Goal: Task Accomplishment & Management: Complete application form

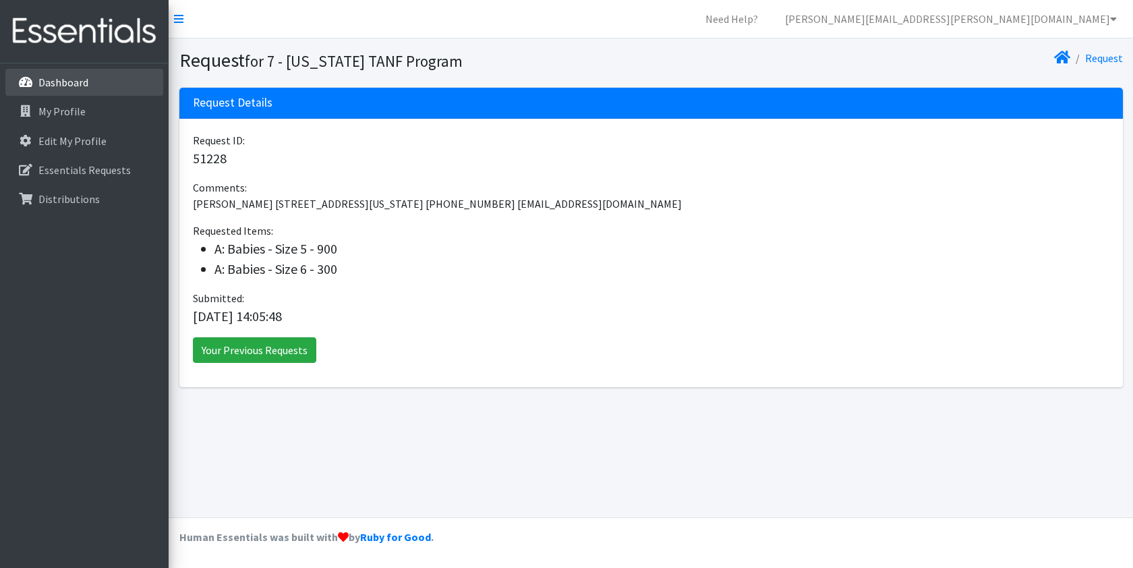
click at [66, 83] on p "Dashboard" at bounding box center [63, 82] width 50 height 13
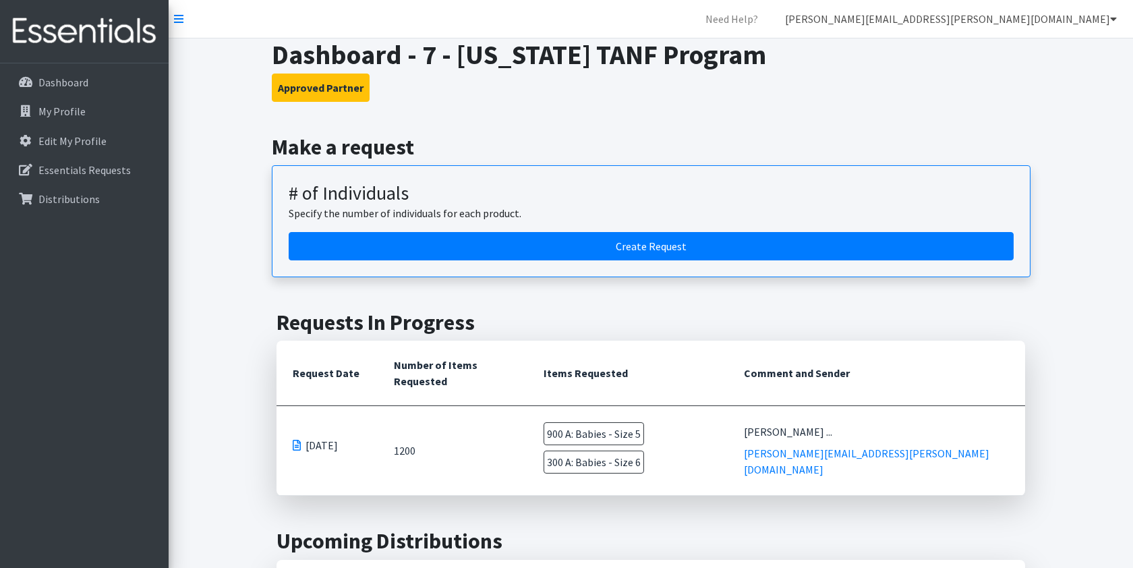
click at [1062, 28] on link "michelle.brinson@athensareadiapers.com" at bounding box center [950, 18] width 353 height 27
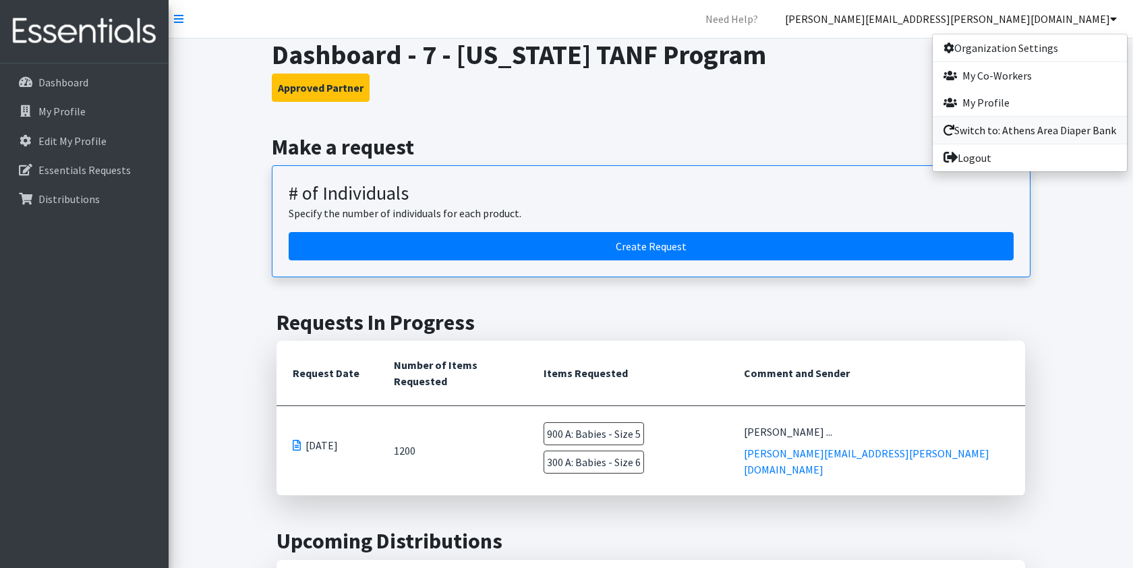
click at [998, 126] on link "Switch to: Athens Area Diaper Bank" at bounding box center [1030, 130] width 194 height 27
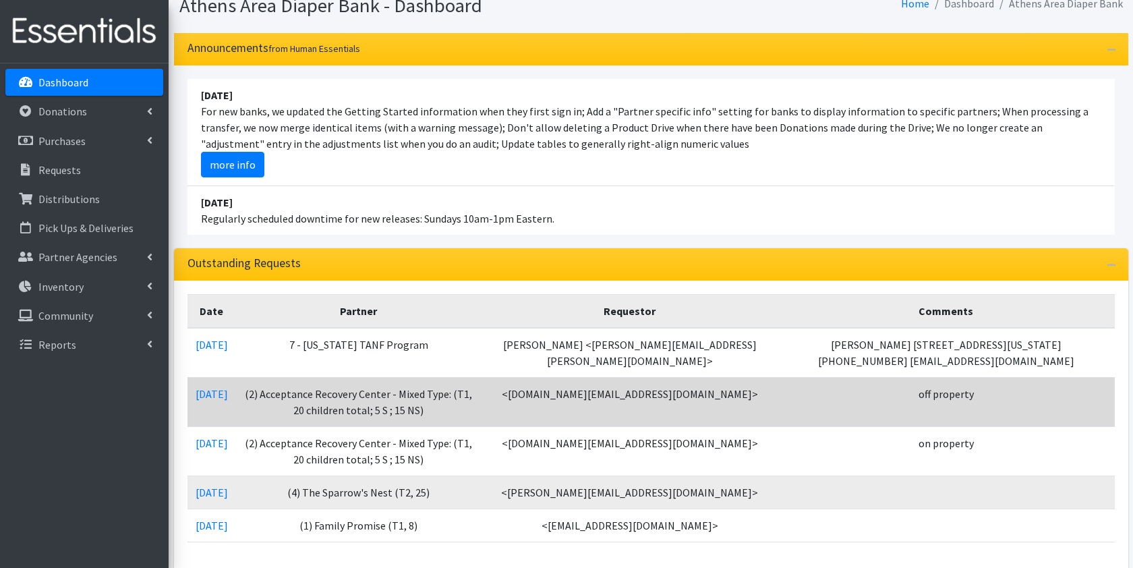
scroll to position [54, 0]
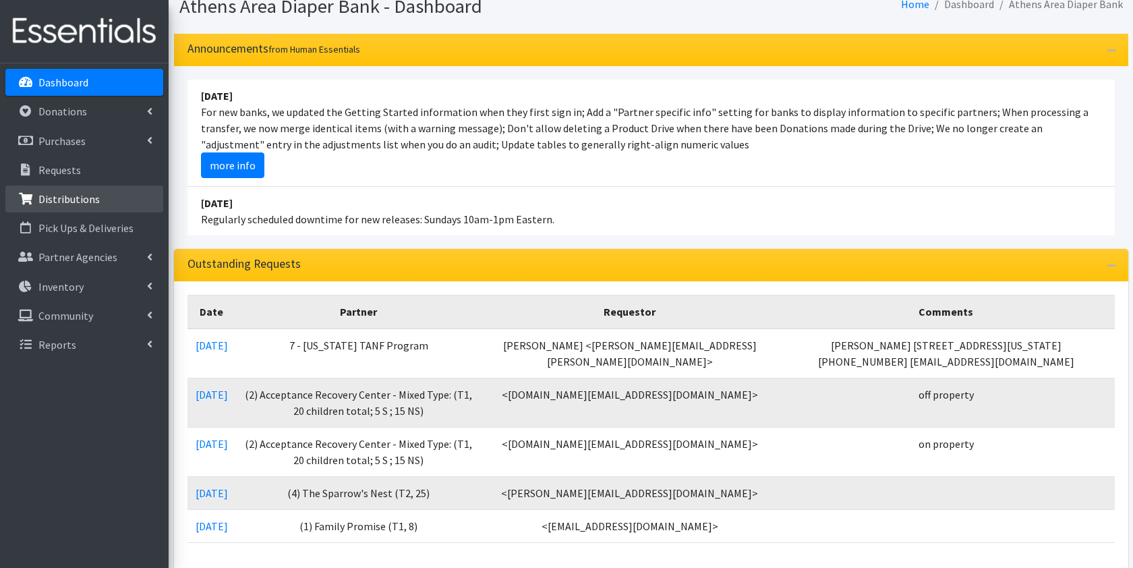
click at [55, 202] on p "Distributions" at bounding box center [68, 198] width 61 height 13
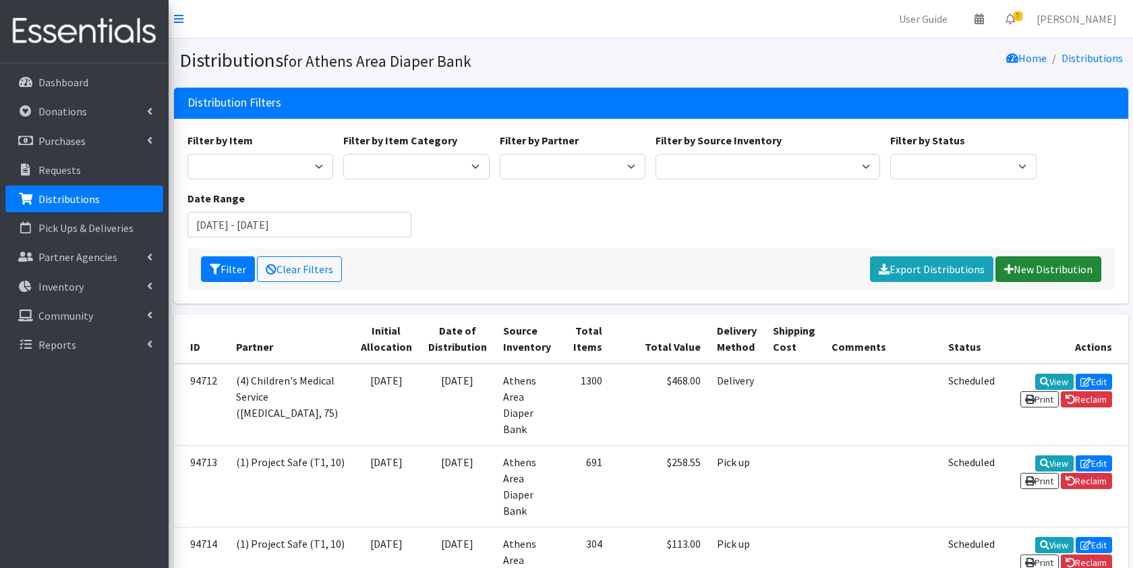
click at [1038, 270] on link "New Distribution" at bounding box center [1049, 269] width 106 height 26
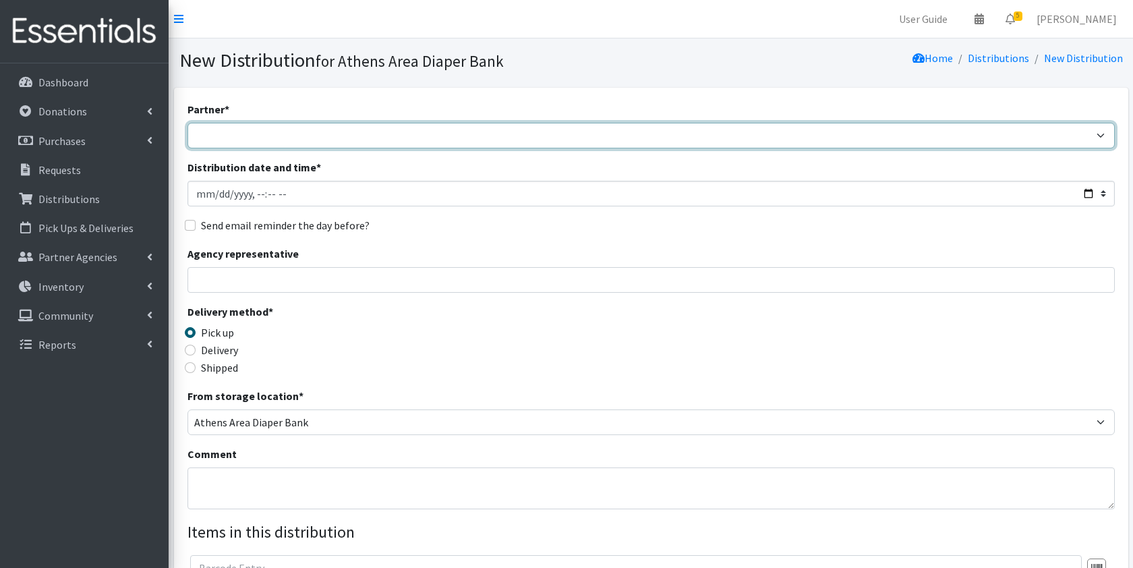
select select "3136"
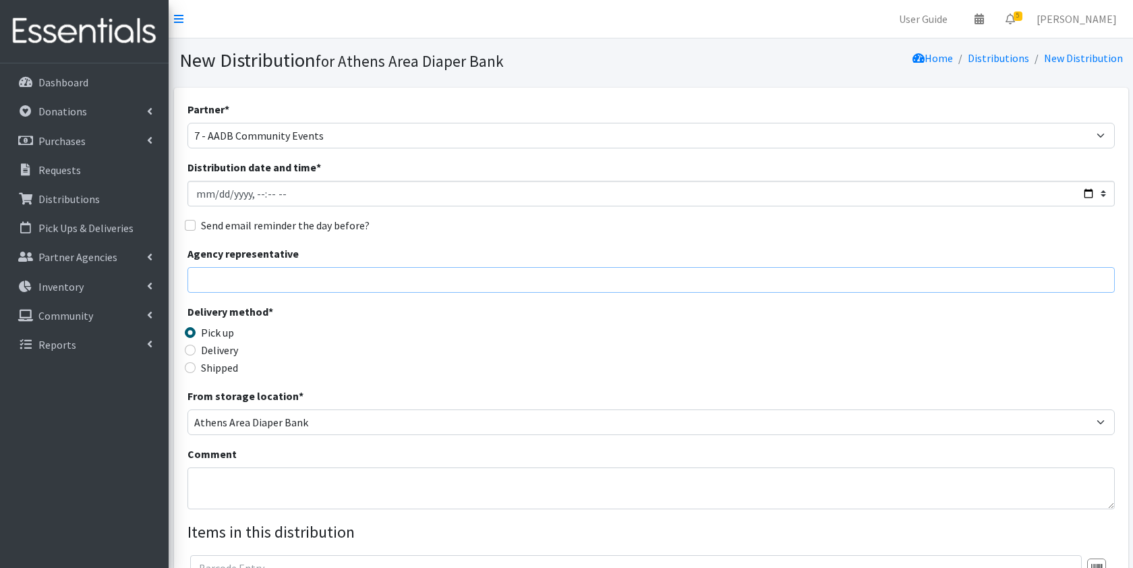
click at [248, 273] on input "Agency representative" at bounding box center [652, 280] width 928 height 26
type input "[PERSON_NAME]"
click at [216, 192] on input "Distribution date and time *" at bounding box center [652, 194] width 928 height 26
type input "2025-08-16T23:59"
click at [324, 312] on legend "Delivery method *" at bounding box center [304, 314] width 232 height 21
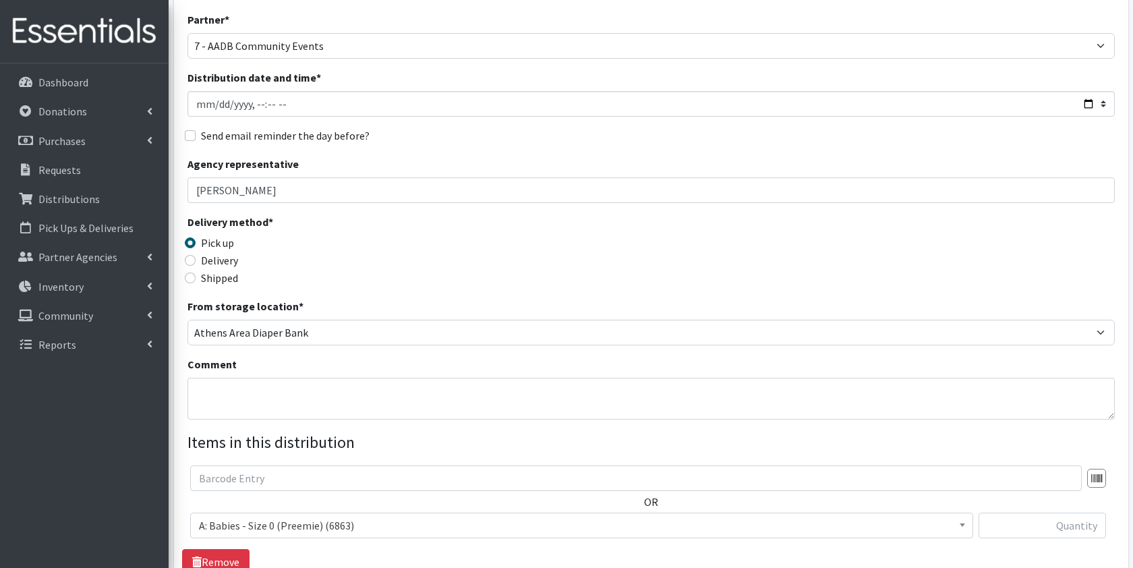
scroll to position [91, 0]
click at [221, 415] on textarea "Comment" at bounding box center [652, 397] width 928 height 42
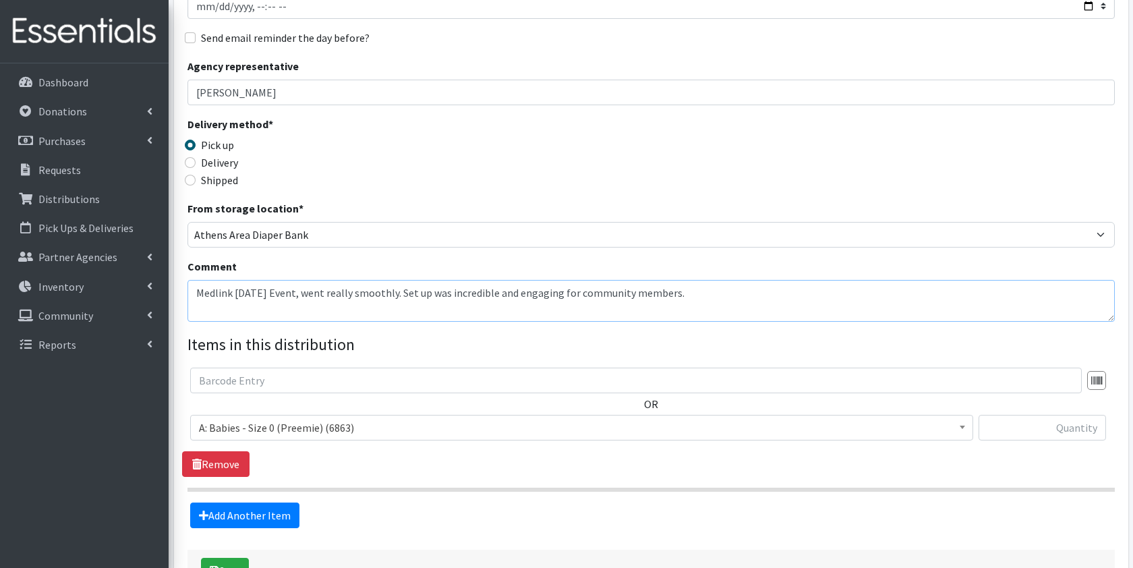
scroll to position [196, 0]
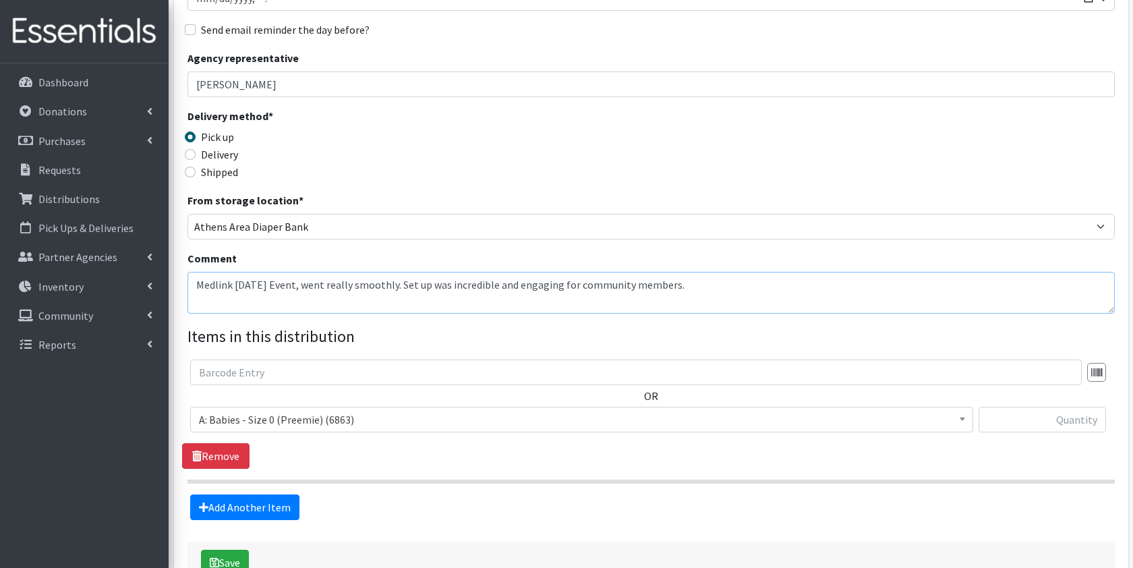
type textarea "Medlink Carnival Event, went really smoothly. Set up was incredible and engagin…"
click at [252, 374] on input "text" at bounding box center [636, 373] width 892 height 26
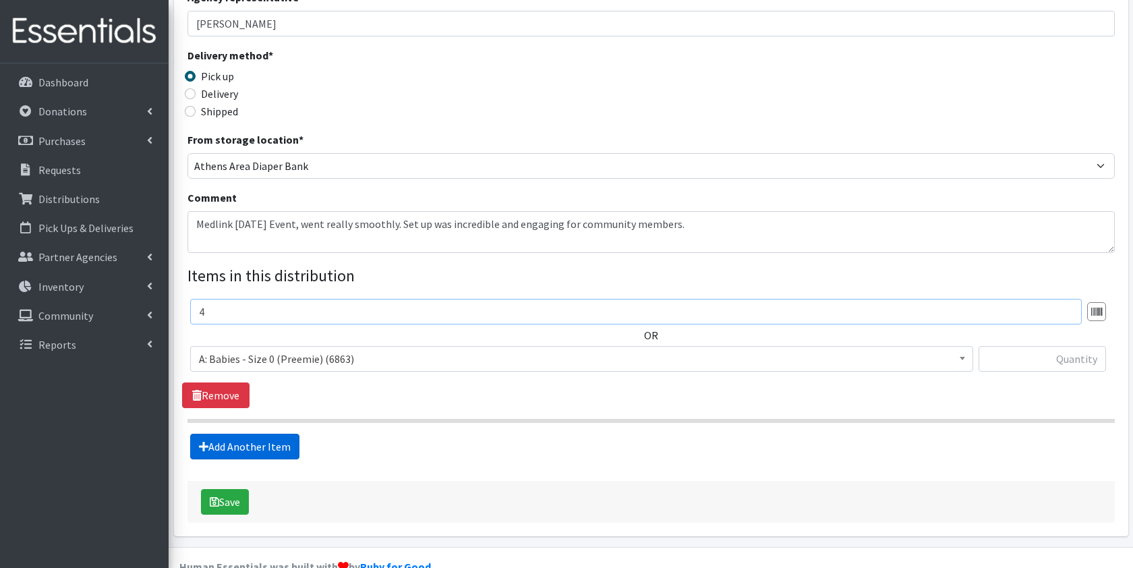
scroll to position [257, 0]
type input "4"
click at [235, 503] on button "Save" at bounding box center [225, 501] width 48 height 26
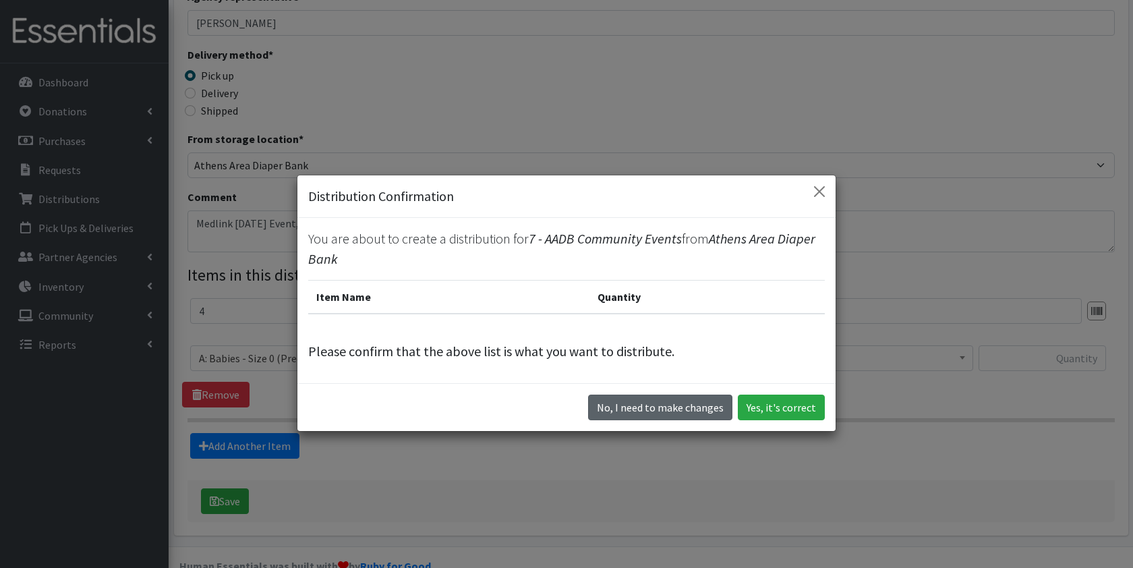
click at [694, 408] on button "No, I need to make changes" at bounding box center [660, 408] width 144 height 26
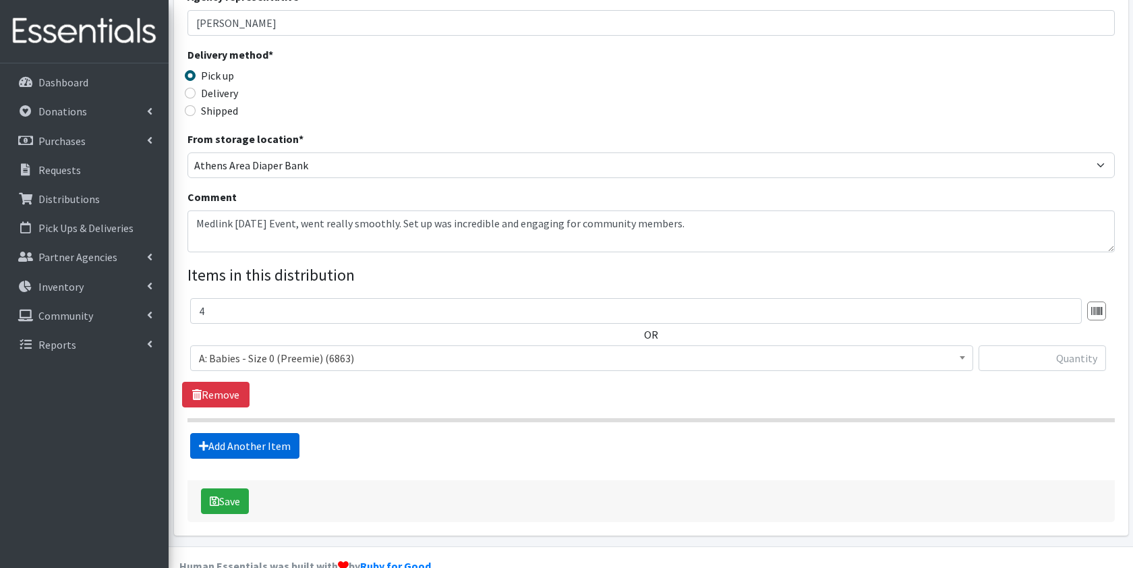
click at [241, 449] on link "Add Another Item" at bounding box center [244, 446] width 109 height 26
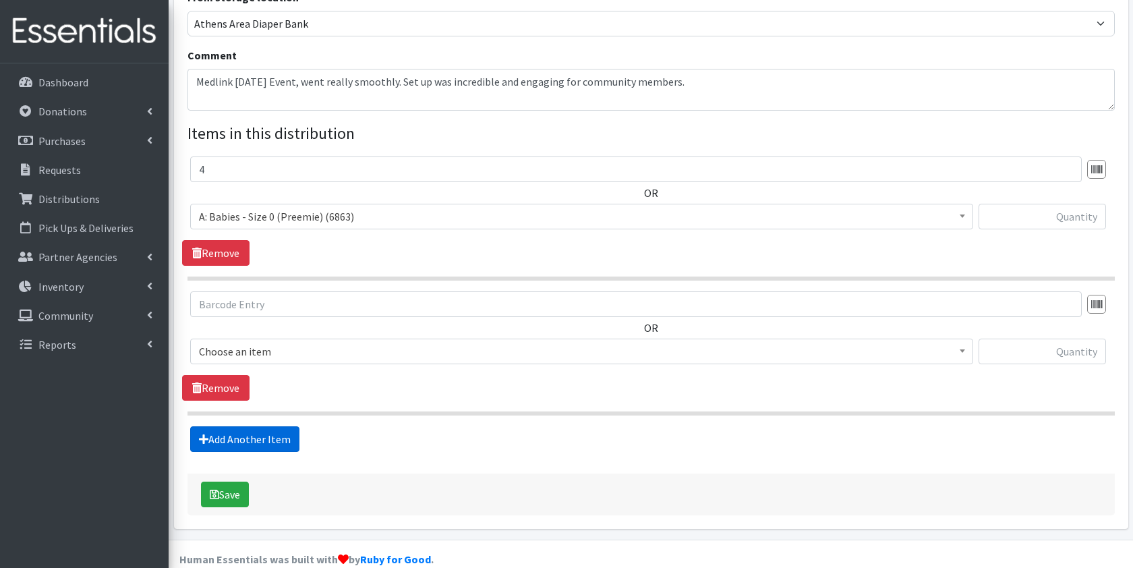
scroll to position [420, 0]
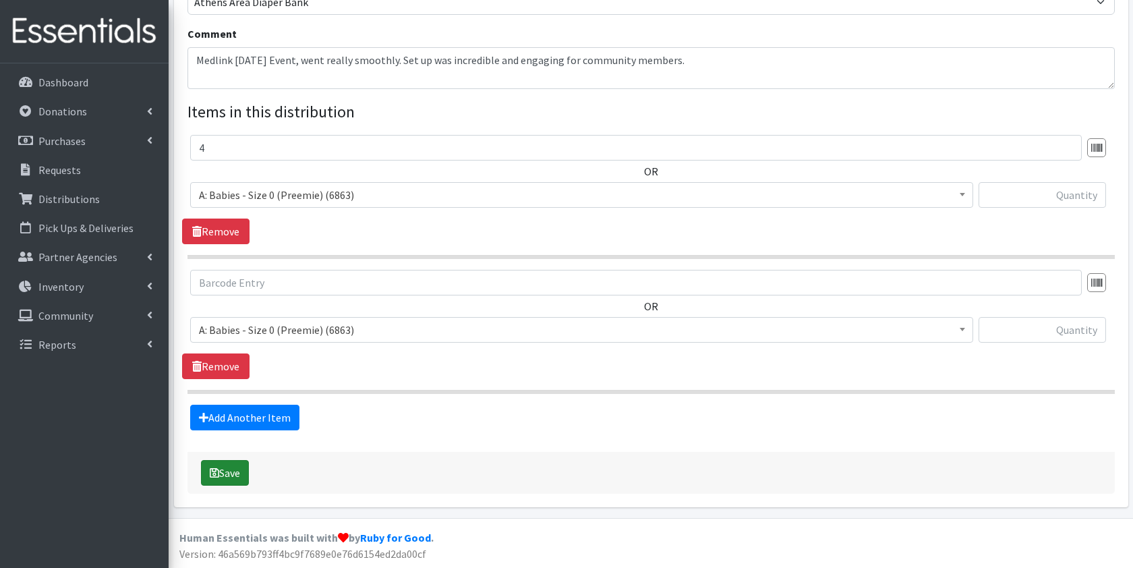
click at [231, 475] on button "Save" at bounding box center [225, 473] width 48 height 26
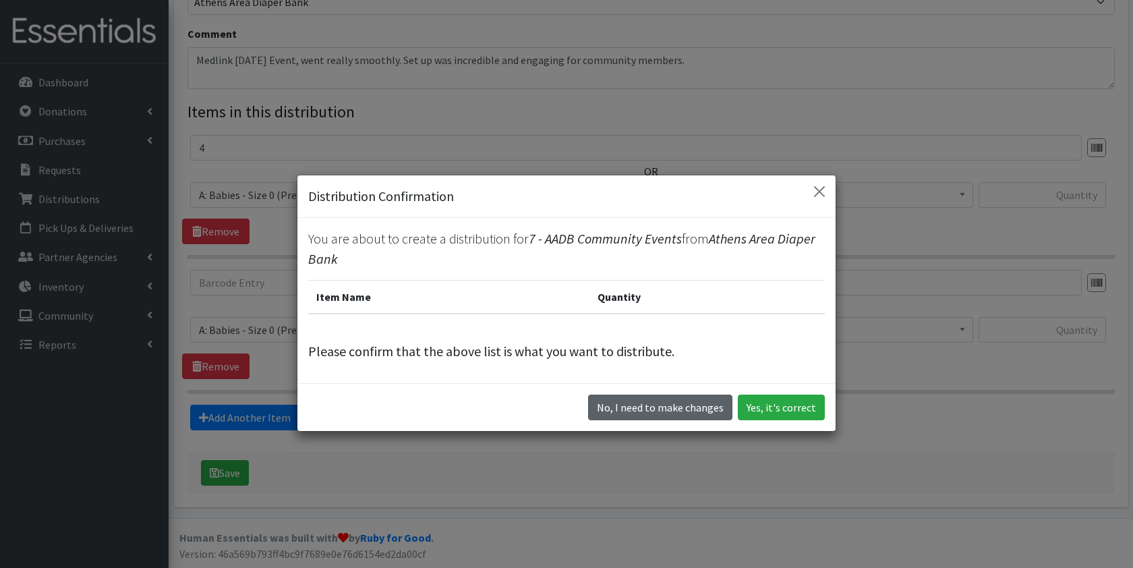
click at [672, 411] on button "No, I need to make changes" at bounding box center [660, 408] width 144 height 26
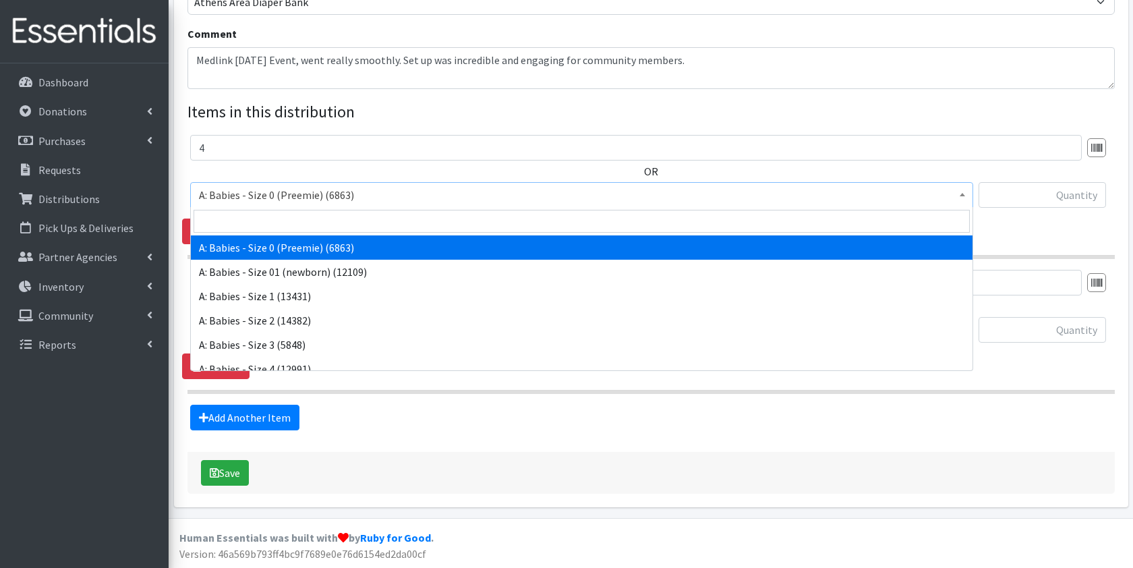
click at [403, 192] on span "A: Babies - Size 0 (Preemie) (6863)" at bounding box center [582, 195] width 766 height 19
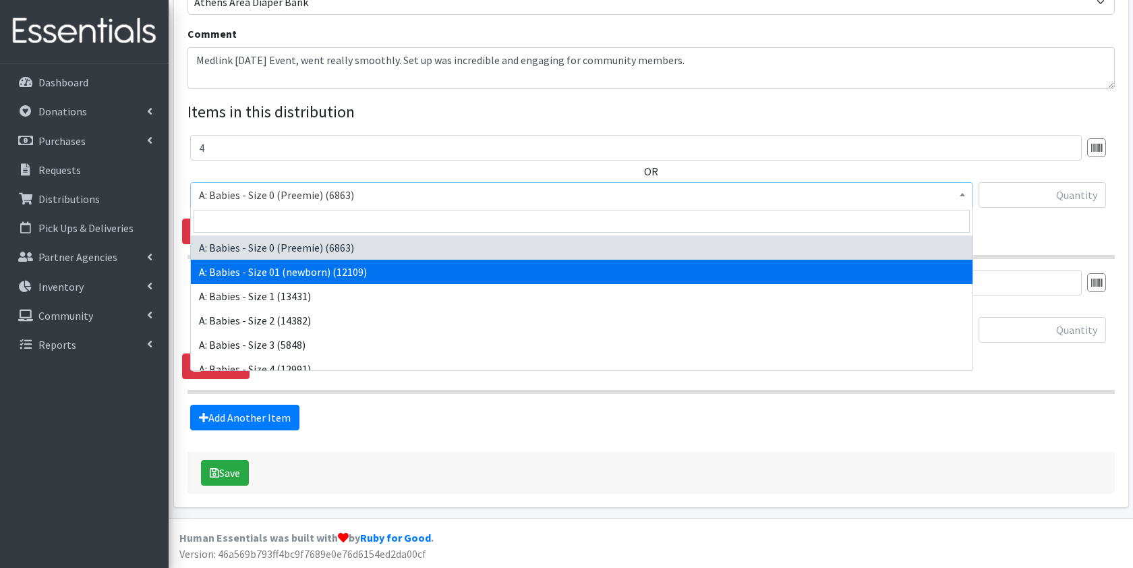
select select "5610"
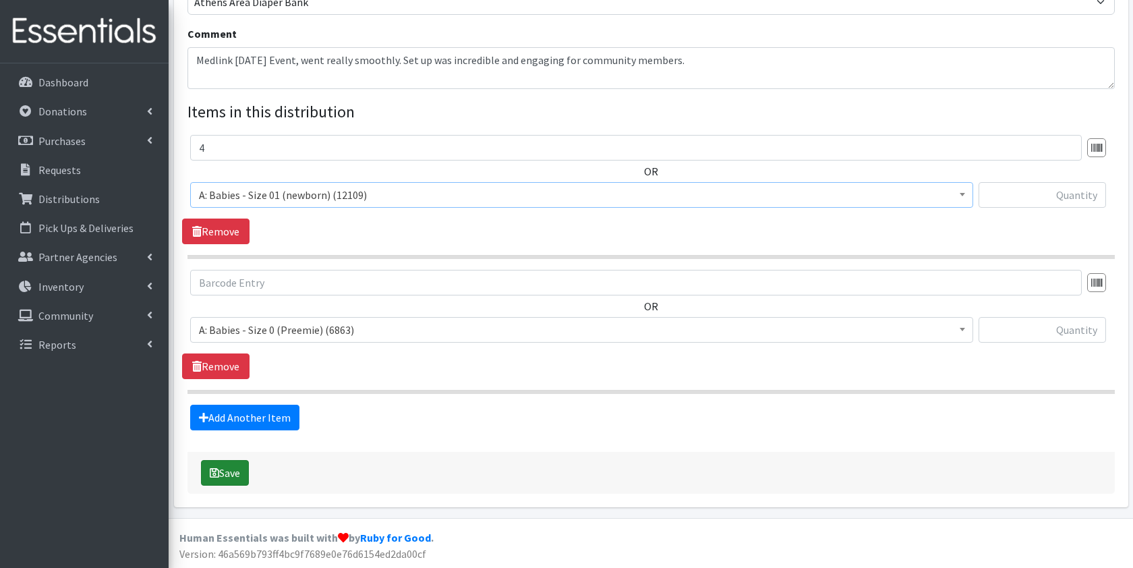
click at [235, 474] on button "Save" at bounding box center [225, 473] width 48 height 26
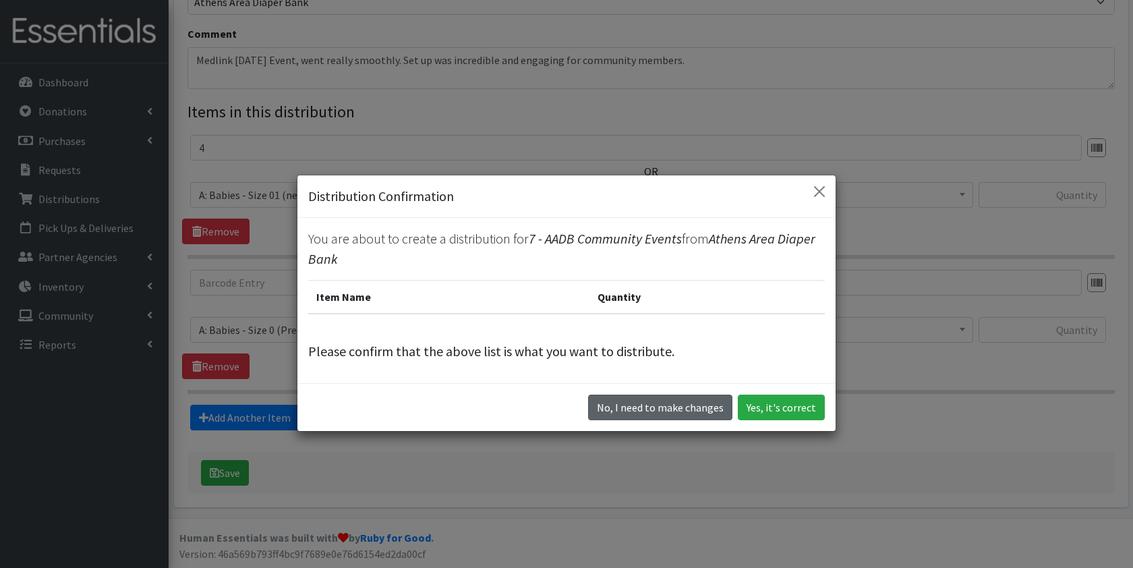
click at [645, 409] on button "No, I need to make changes" at bounding box center [660, 408] width 144 height 26
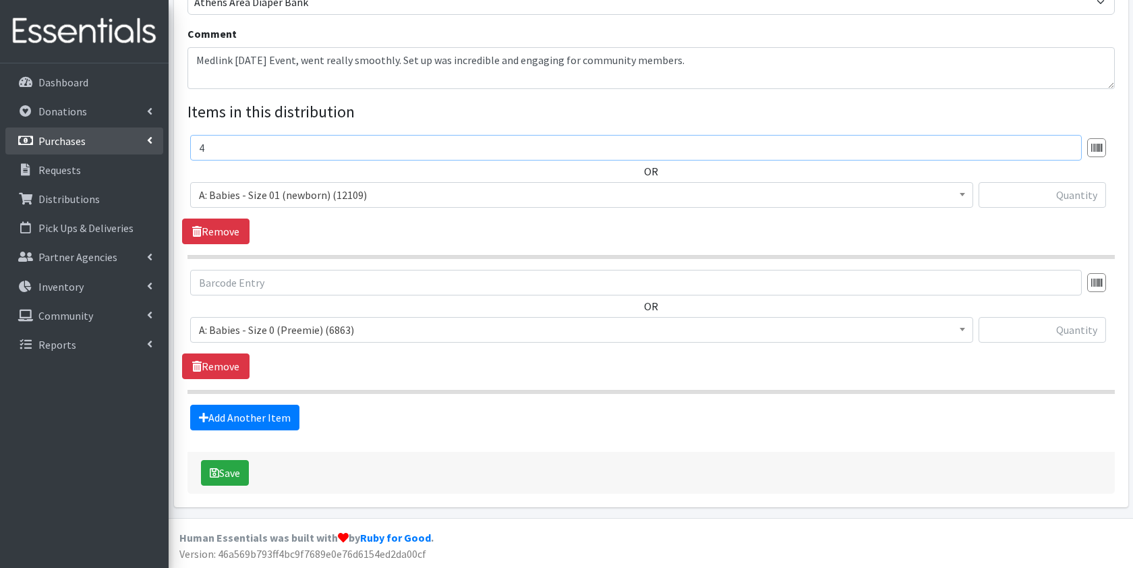
drag, startPoint x: 259, startPoint y: 148, endPoint x: 118, endPoint y: 148, distance: 141.0
click at [118, 148] on div "User Guide 0 Pick-ups remaining this week View Calendar 5 5 Requests 0 Partner …" at bounding box center [566, 74] width 1133 height 989
click at [1017, 200] on input "text" at bounding box center [1042, 195] width 127 height 26
click at [244, 475] on button "Save" at bounding box center [225, 473] width 48 height 26
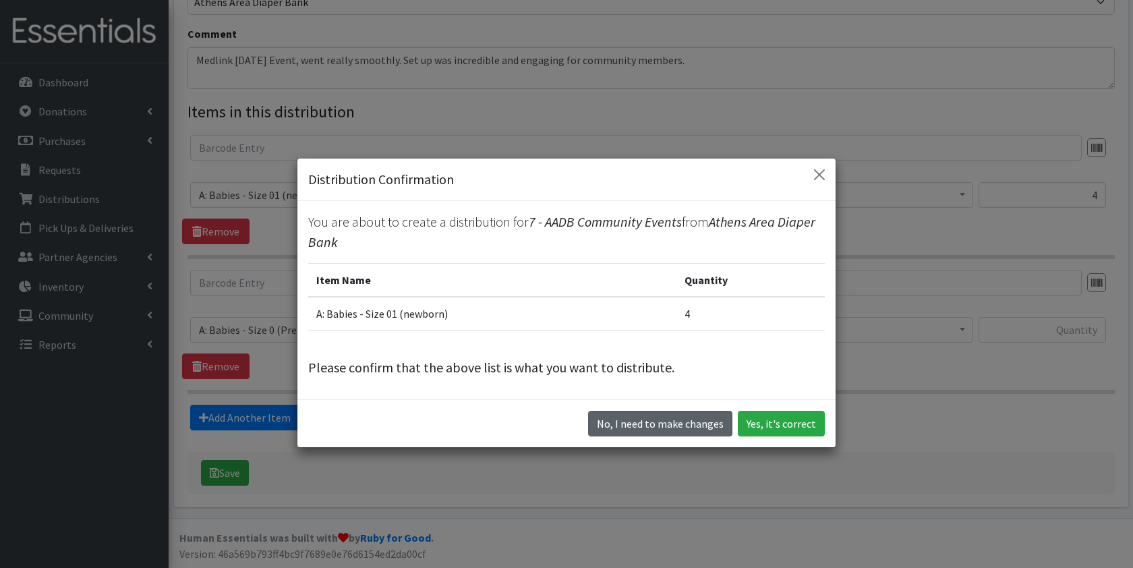
click at [695, 419] on button "No, I need to make changes" at bounding box center [660, 424] width 144 height 26
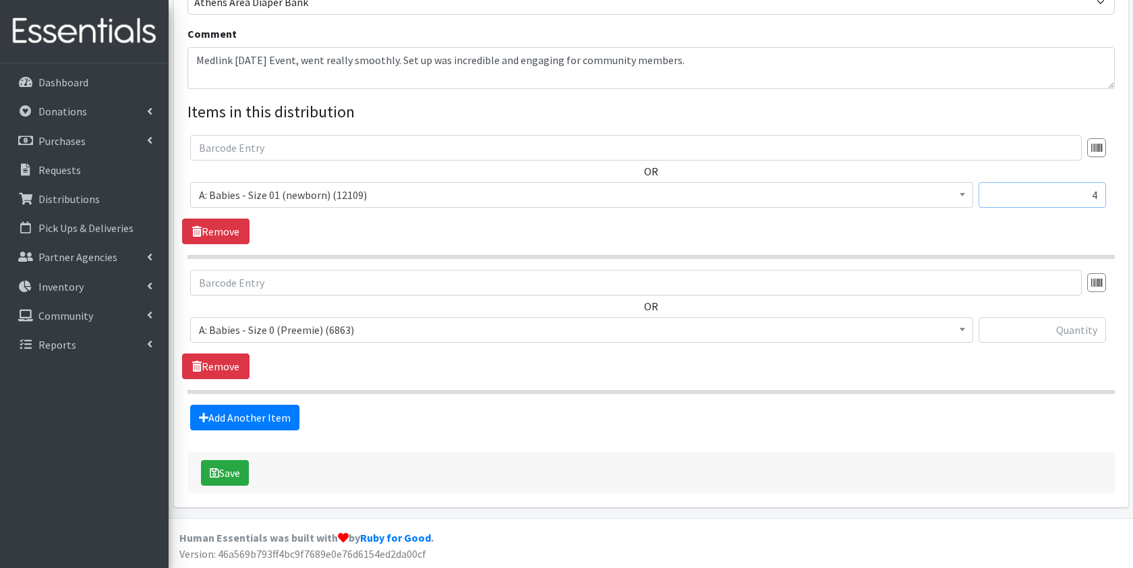
drag, startPoint x: 1076, startPoint y: 198, endPoint x: 1113, endPoint y: 198, distance: 37.1
click at [1113, 198] on div "OR A: Babies - Size 0 (Preemie) (6863) A: Babies - Size 01 (newborn) (12109) A:…" at bounding box center [651, 177] width 938 height 84
type input "200"
click at [297, 321] on span "A: Babies - Size 0 (Preemie) (6863)" at bounding box center [582, 329] width 766 height 19
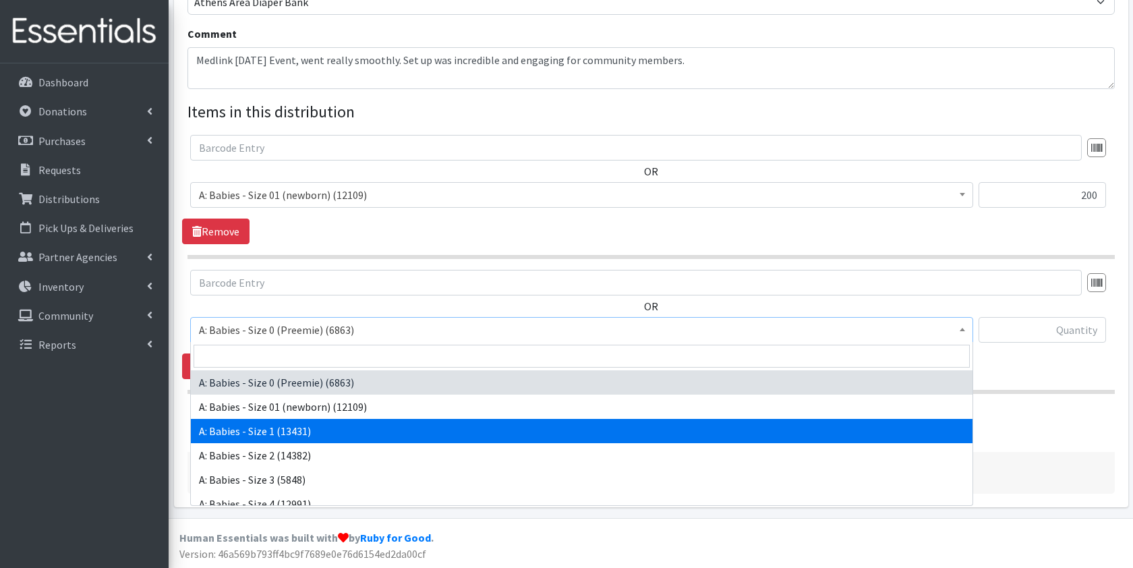
select select "5611"
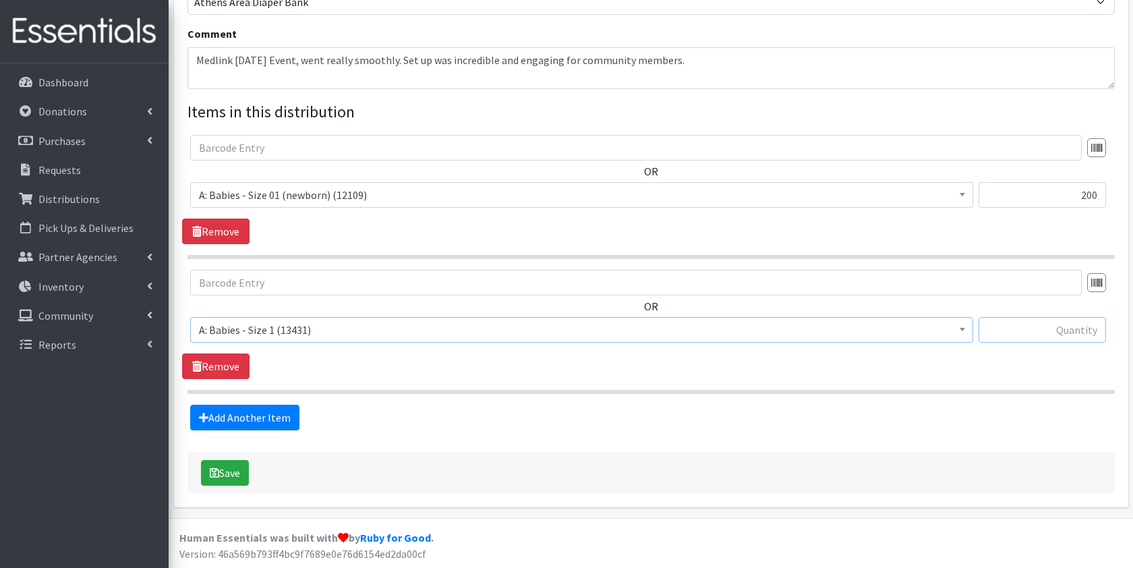
click at [1050, 331] on input "text" at bounding box center [1042, 330] width 127 height 26
type input "400"
click at [288, 421] on link "Add Another Item" at bounding box center [244, 418] width 109 height 26
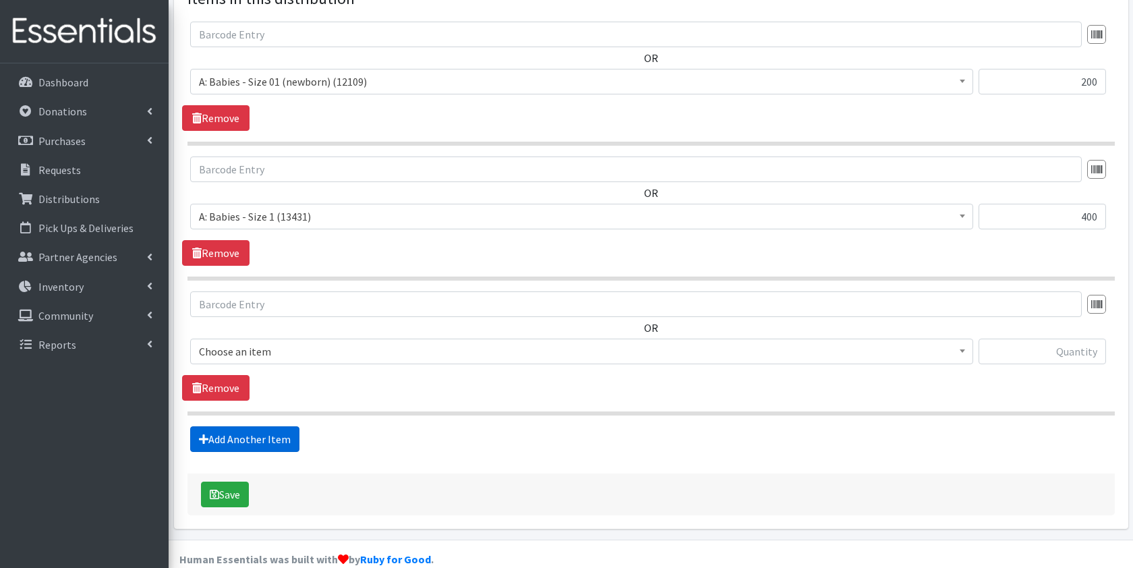
scroll to position [555, 0]
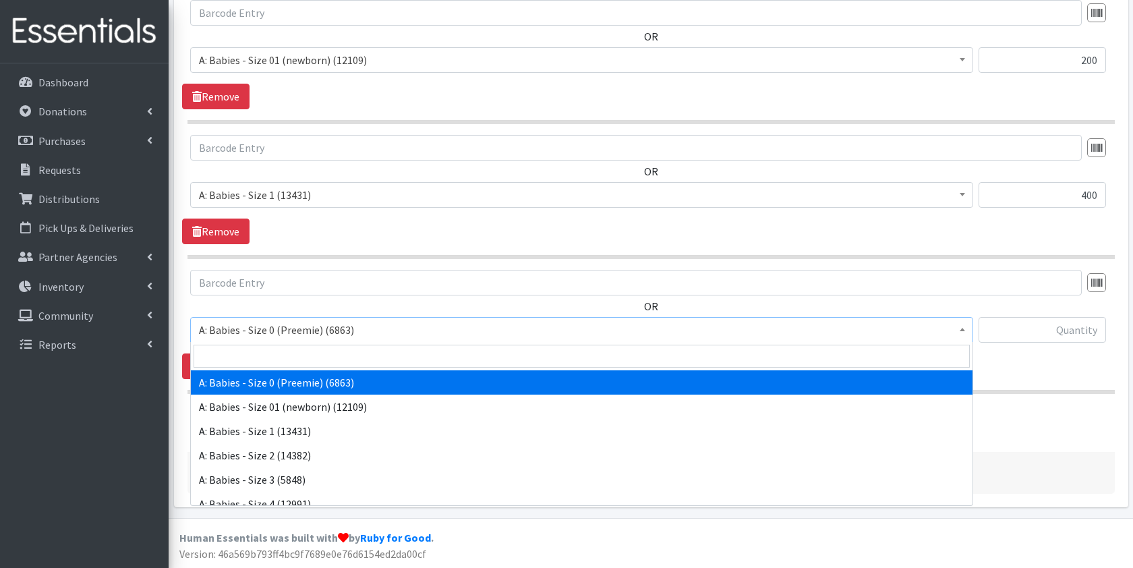
click at [279, 329] on span "A: Babies - Size 0 (Preemie) (6863)" at bounding box center [582, 329] width 766 height 19
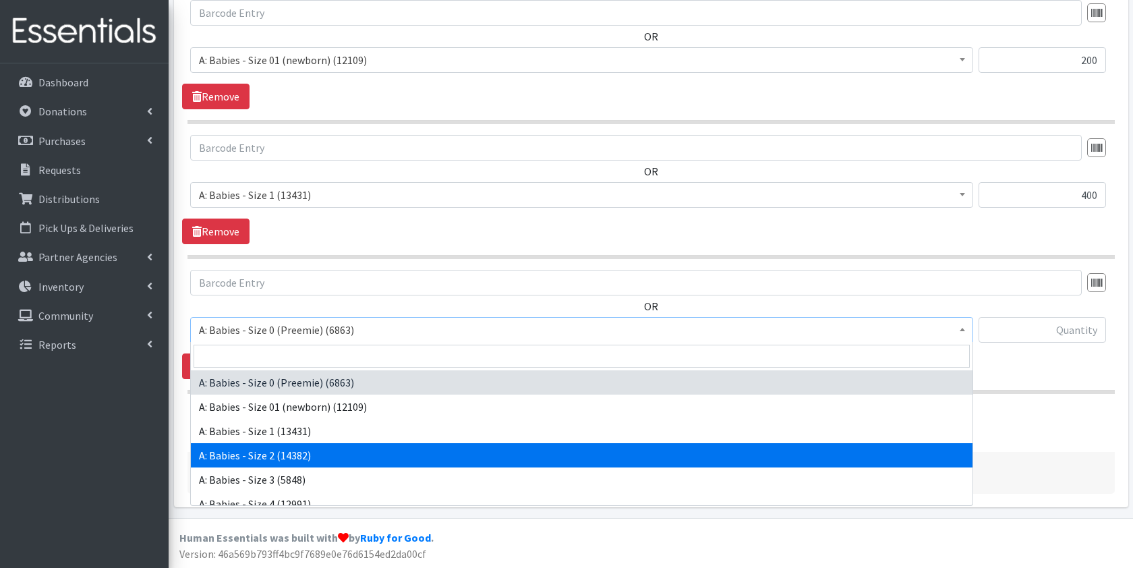
select select "5612"
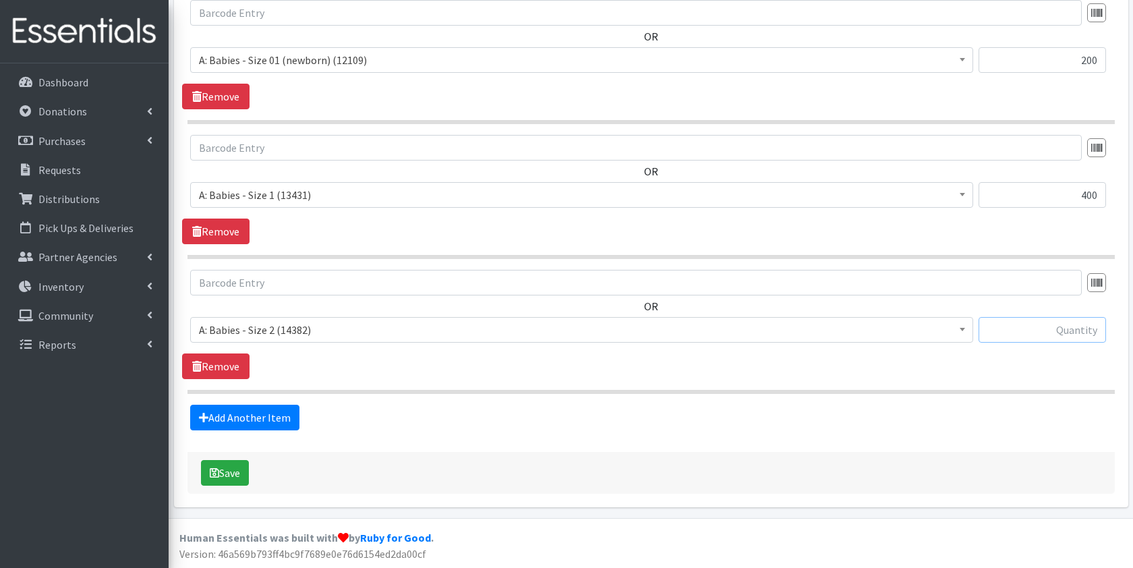
click at [1033, 333] on input "text" at bounding box center [1042, 330] width 127 height 26
type input "400"
click at [264, 416] on link "Add Another Item" at bounding box center [244, 418] width 109 height 26
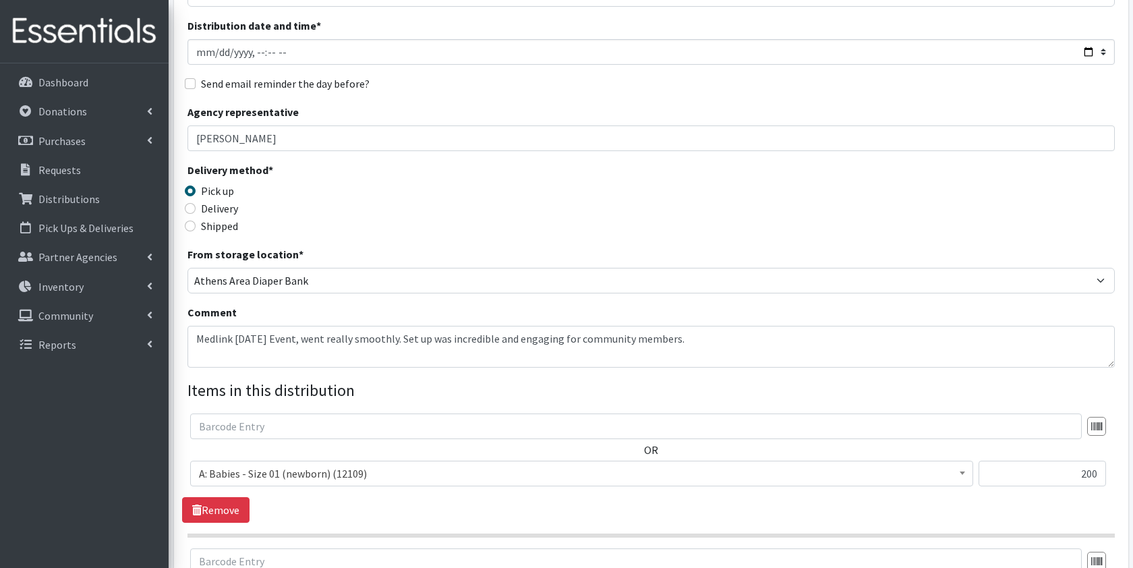
scroll to position [162, 0]
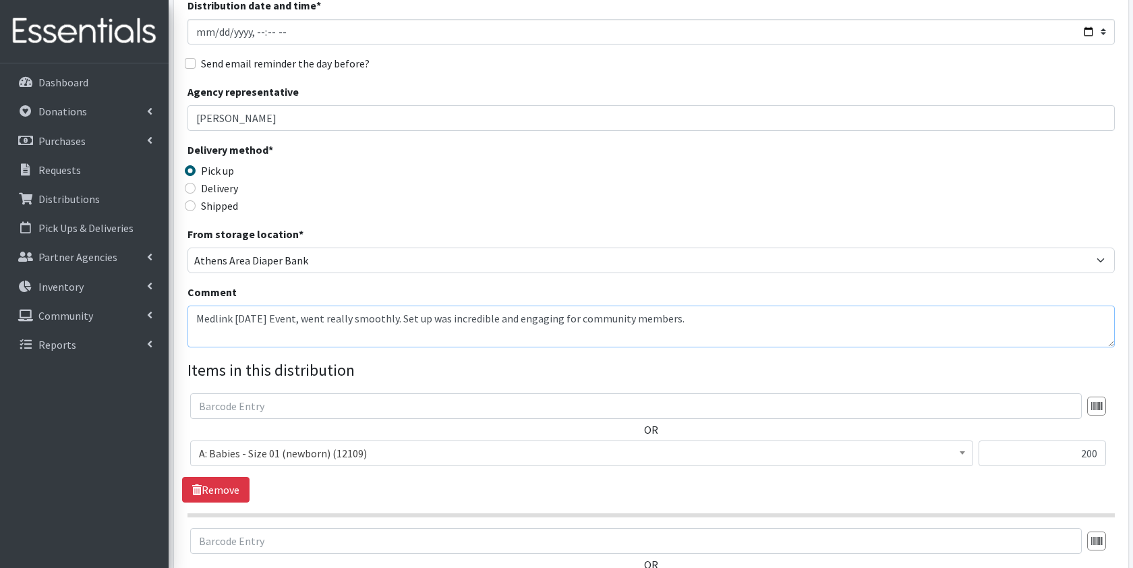
click at [732, 329] on textarea "Medlink Carnival Event, went really smoothly. Set up was incredible and engagin…" at bounding box center [652, 327] width 928 height 42
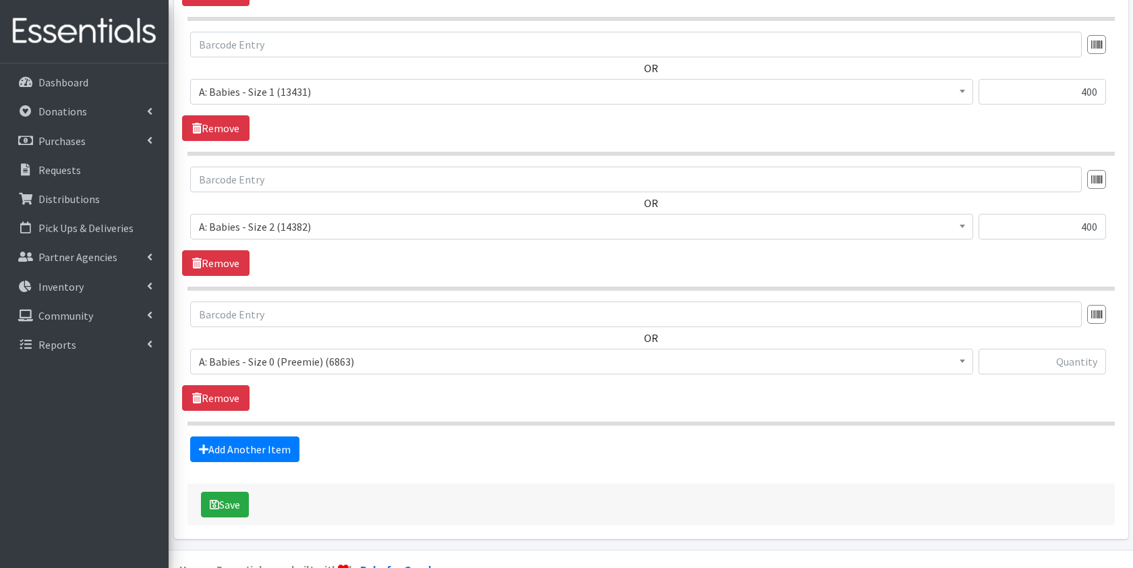
scroll to position [660, 0]
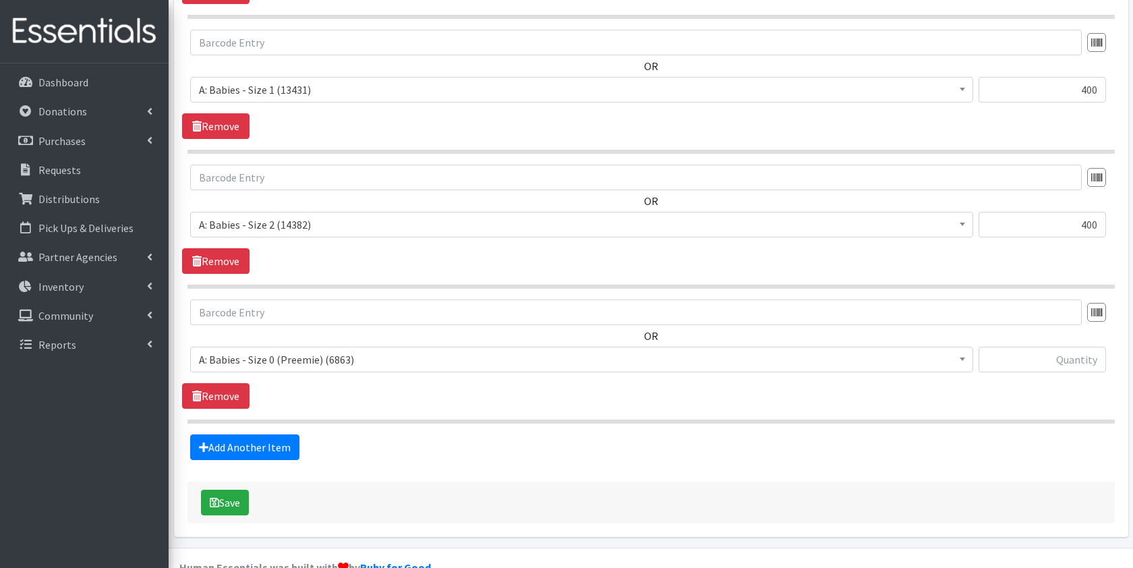
type textarea "Medlink Carnival Event went really smoothly. The setup was incredible and engag…"
click at [383, 366] on span "A: Babies - Size 0 (Preemie) (6863)" at bounding box center [582, 359] width 766 height 19
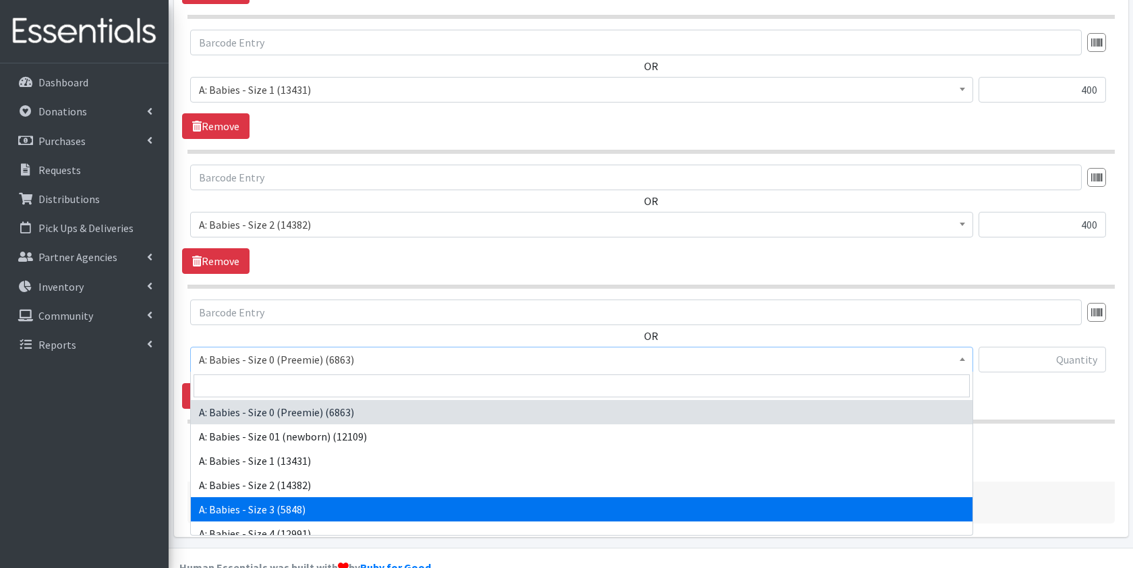
select select "5613"
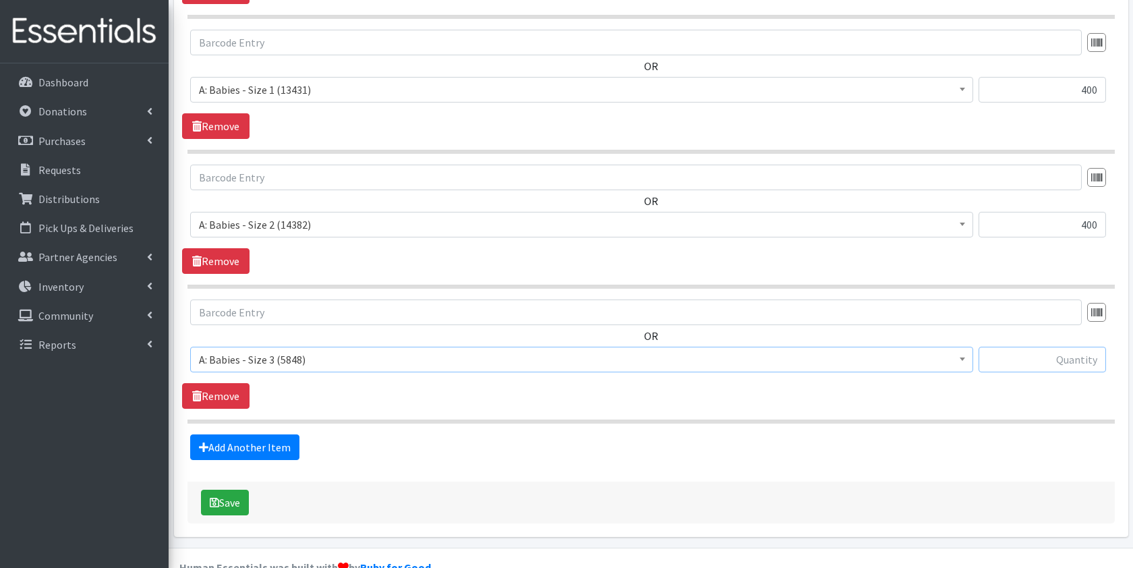
click at [1038, 366] on input "text" at bounding box center [1042, 360] width 127 height 26
click at [1037, 358] on input "text" at bounding box center [1042, 360] width 127 height 26
type input "5"
type input "600"
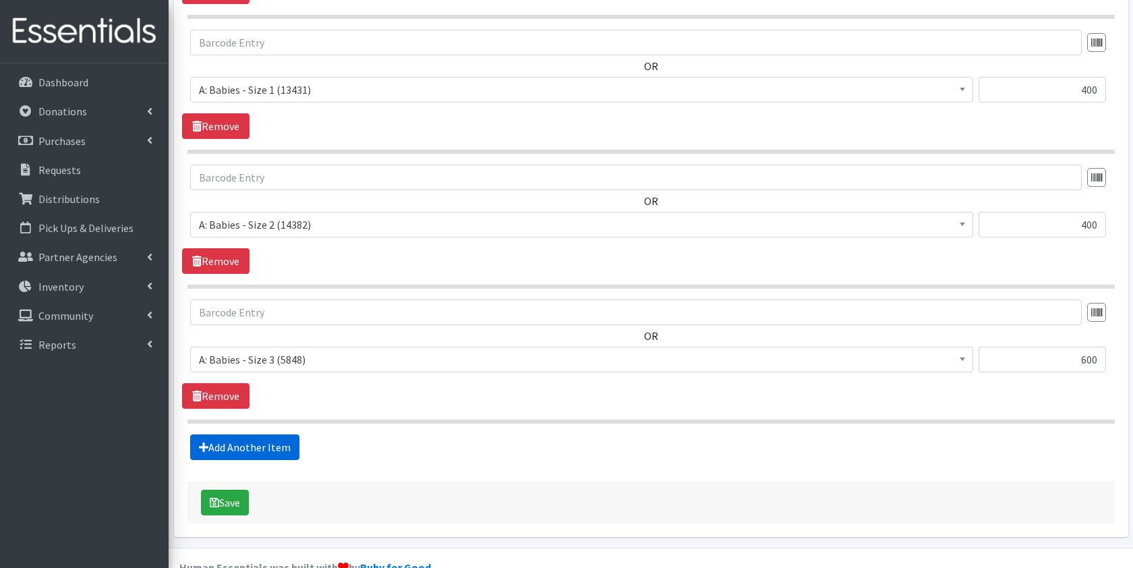
click at [246, 457] on link "Add Another Item" at bounding box center [244, 447] width 109 height 26
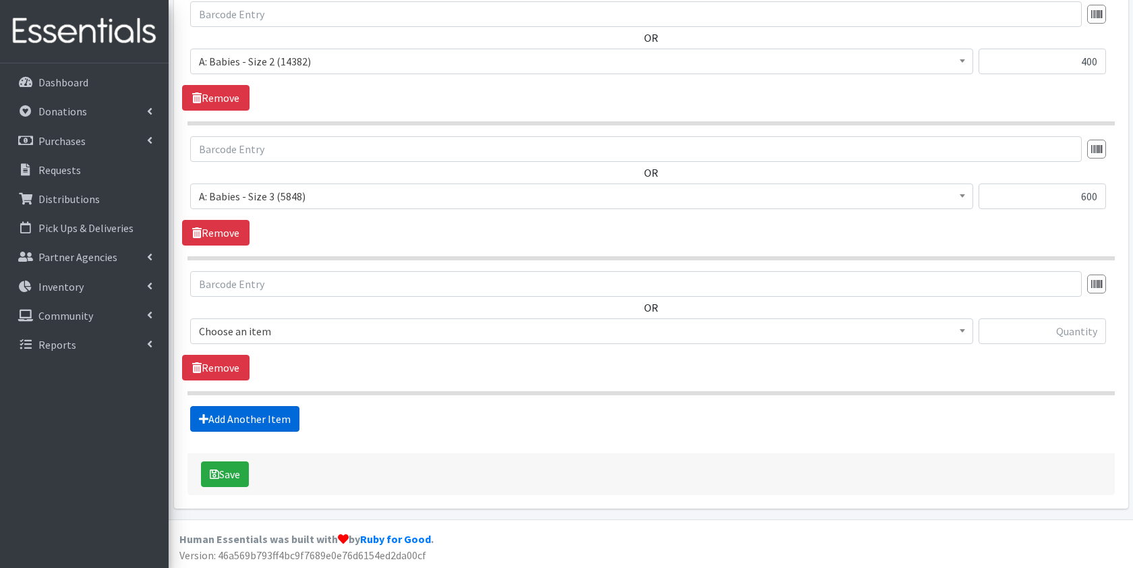
scroll to position [825, 0]
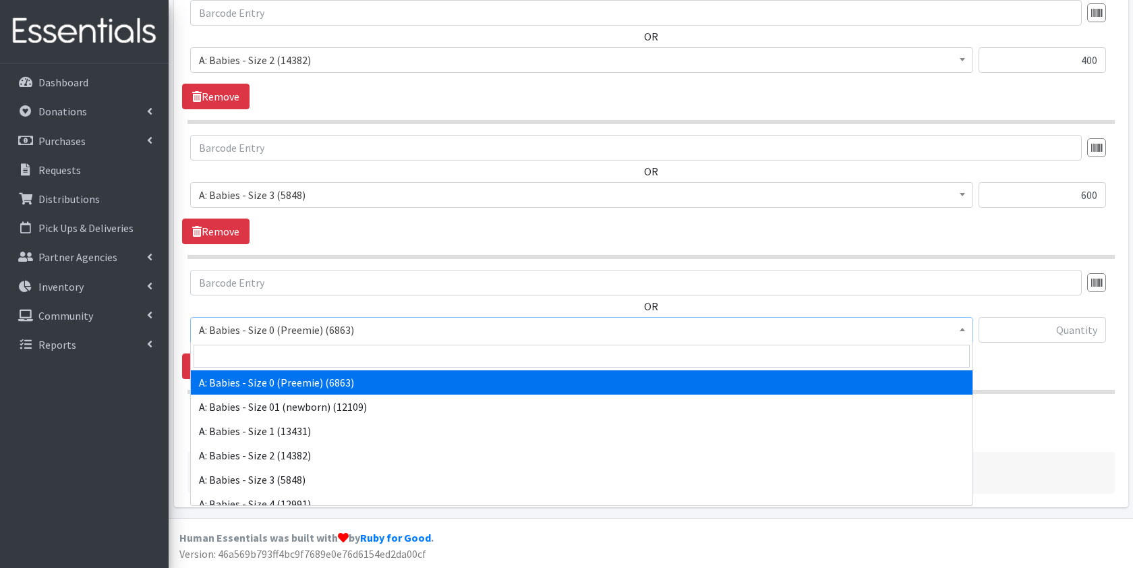
click at [316, 329] on span "A: Babies - Size 0 (Preemie) (6863)" at bounding box center [582, 329] width 766 height 19
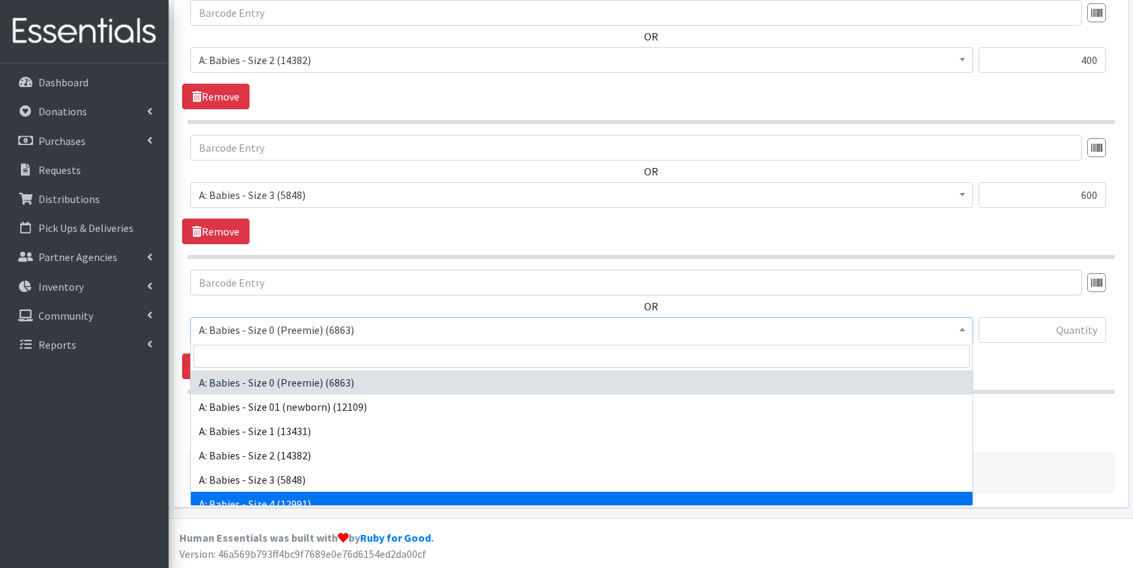
select select "5614"
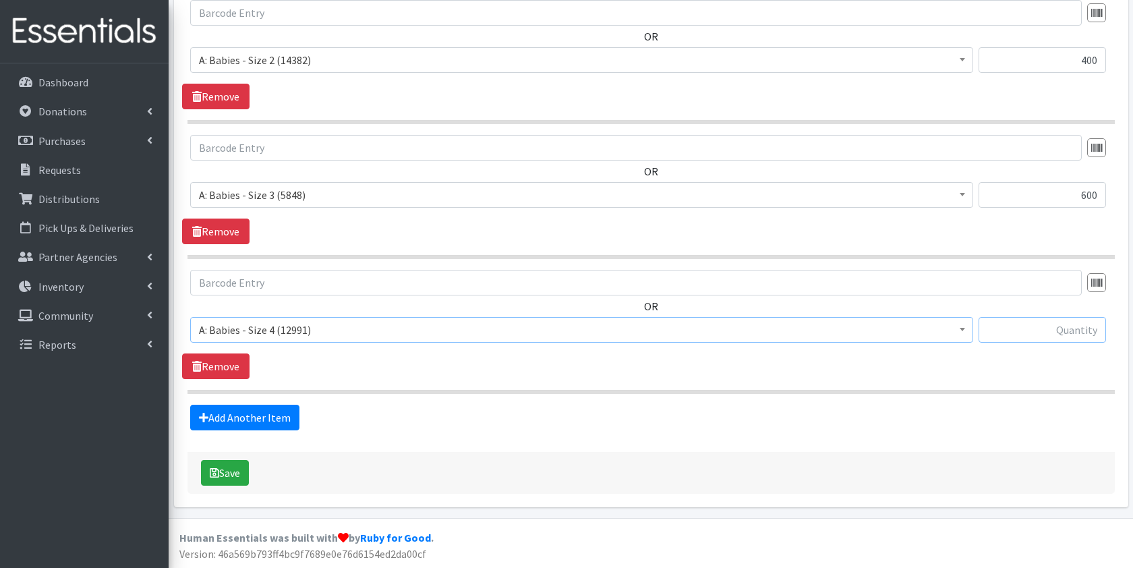
click at [1058, 331] on input "text" at bounding box center [1042, 330] width 127 height 26
type input "600"
click at [280, 414] on link "Add Another Item" at bounding box center [244, 418] width 109 height 26
click at [335, 335] on span "A: Babies - Size 0 (Preemie) (6863)" at bounding box center [582, 329] width 766 height 19
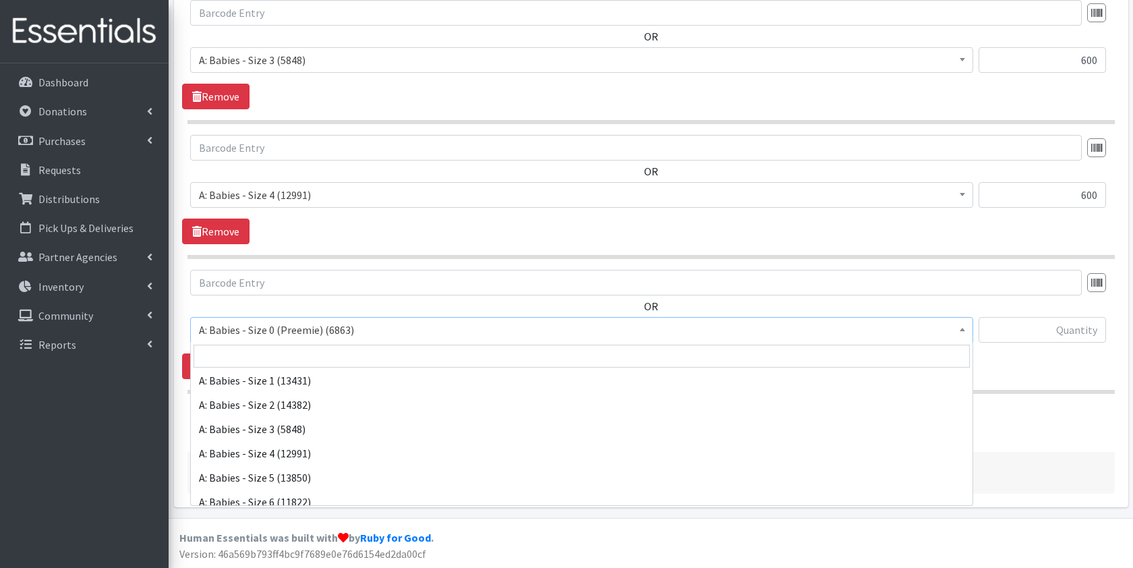
scroll to position [63, 0]
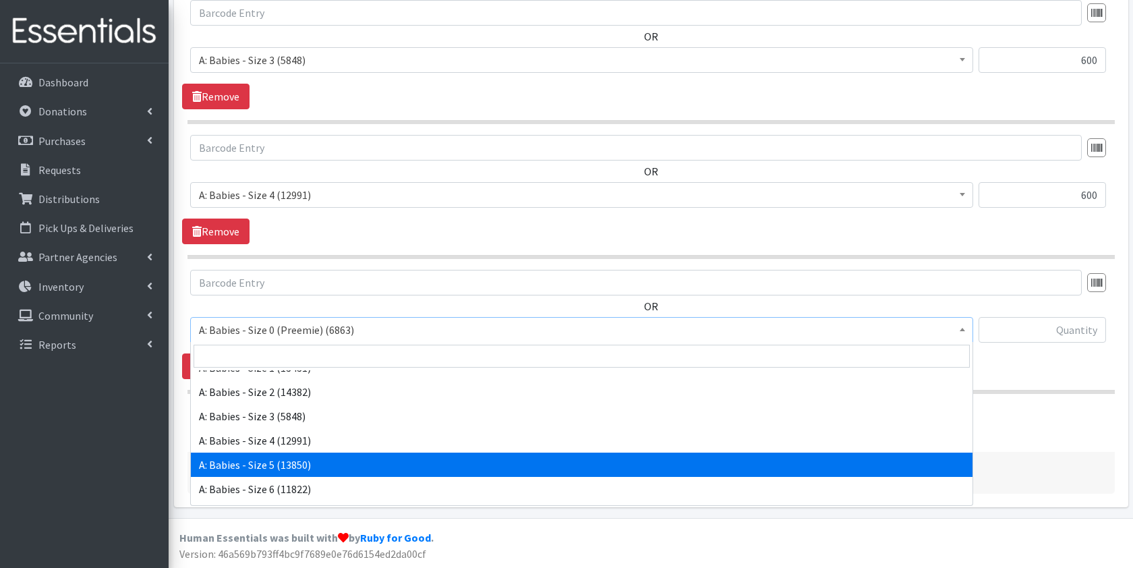
select select "5616"
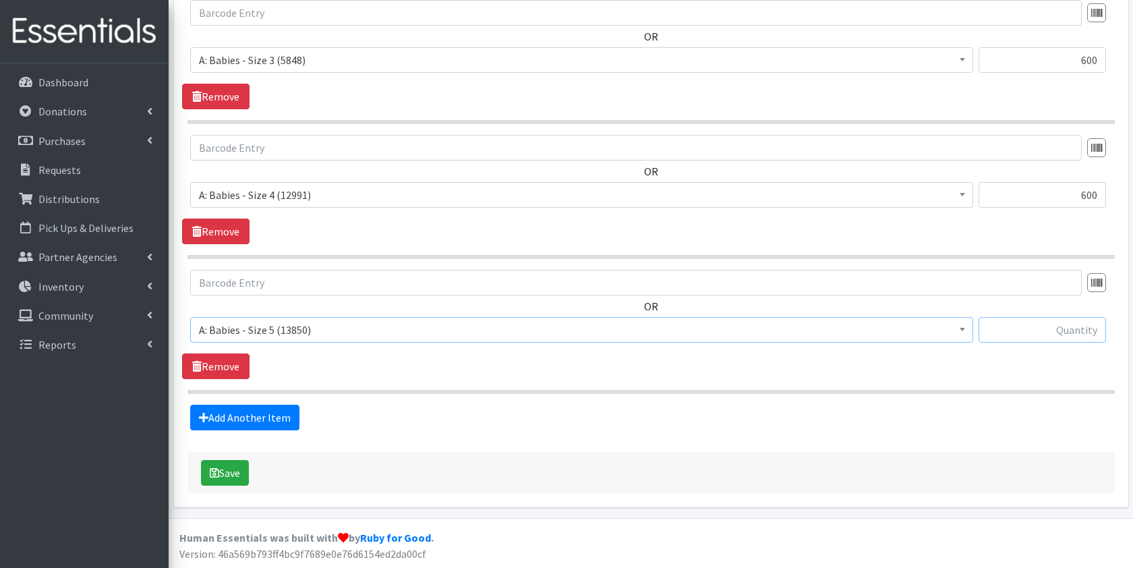
click at [1073, 335] on input "text" at bounding box center [1042, 330] width 127 height 26
type input "500"
click at [283, 408] on link "Add Another Item" at bounding box center [244, 418] width 109 height 26
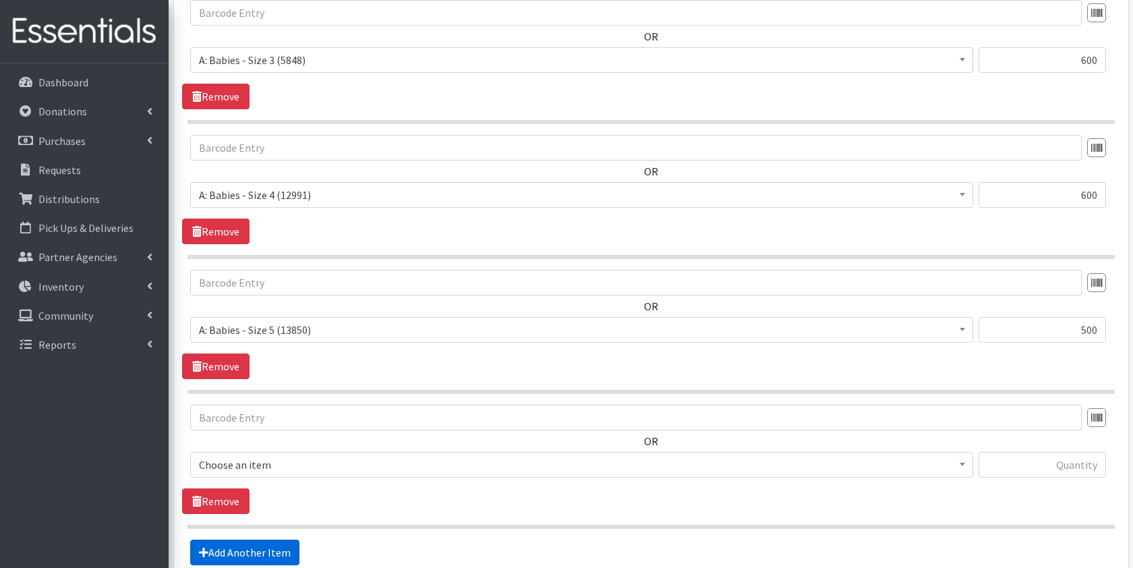
scroll to position [1095, 0]
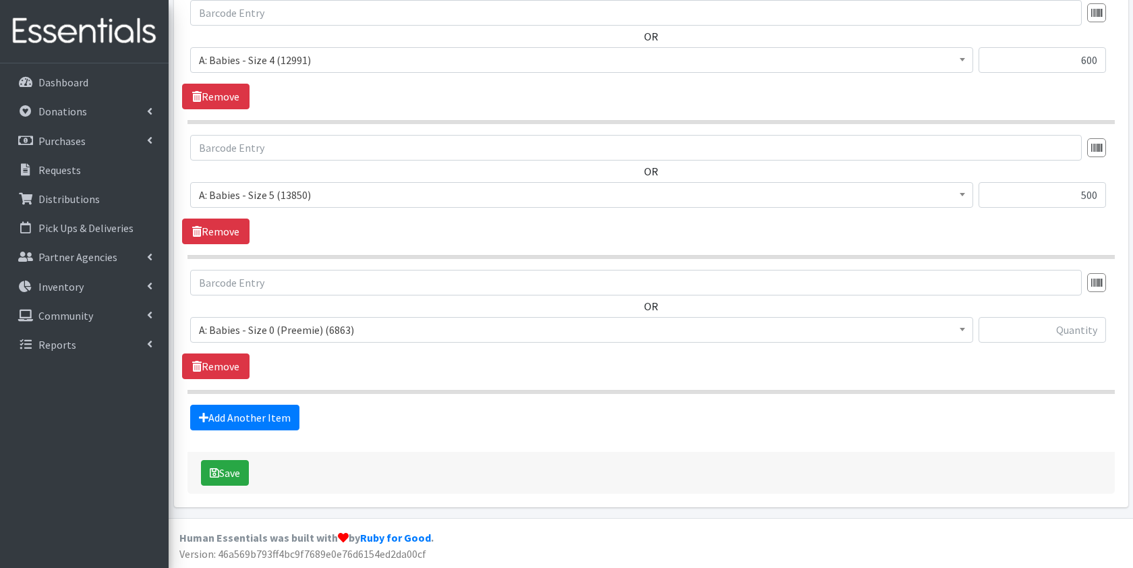
click at [310, 335] on span "A: Babies - Size 0 (Preemie) (6863)" at bounding box center [582, 329] width 766 height 19
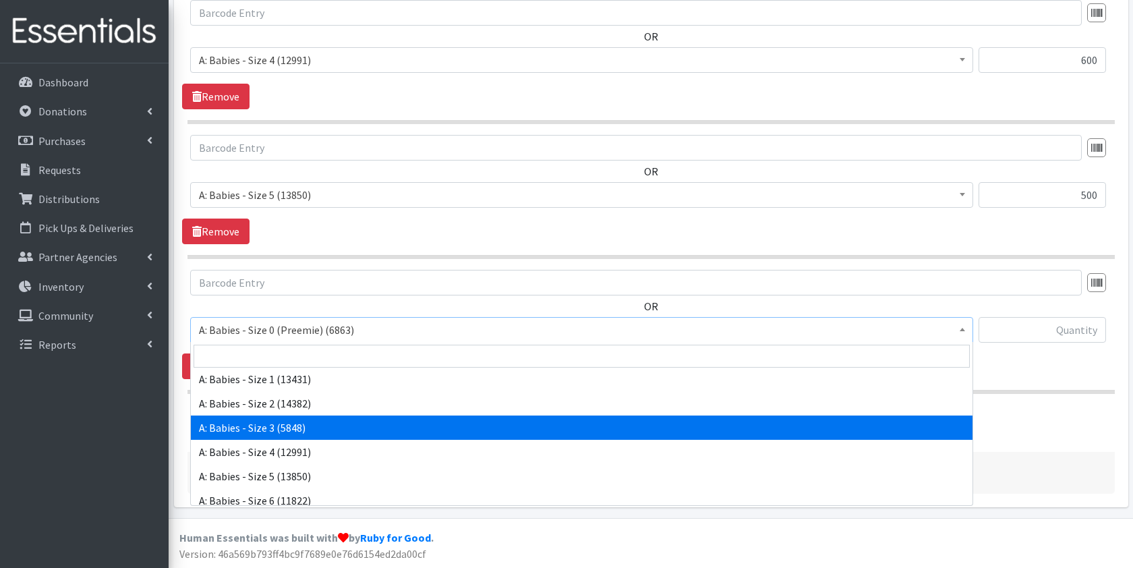
scroll to position [57, 0]
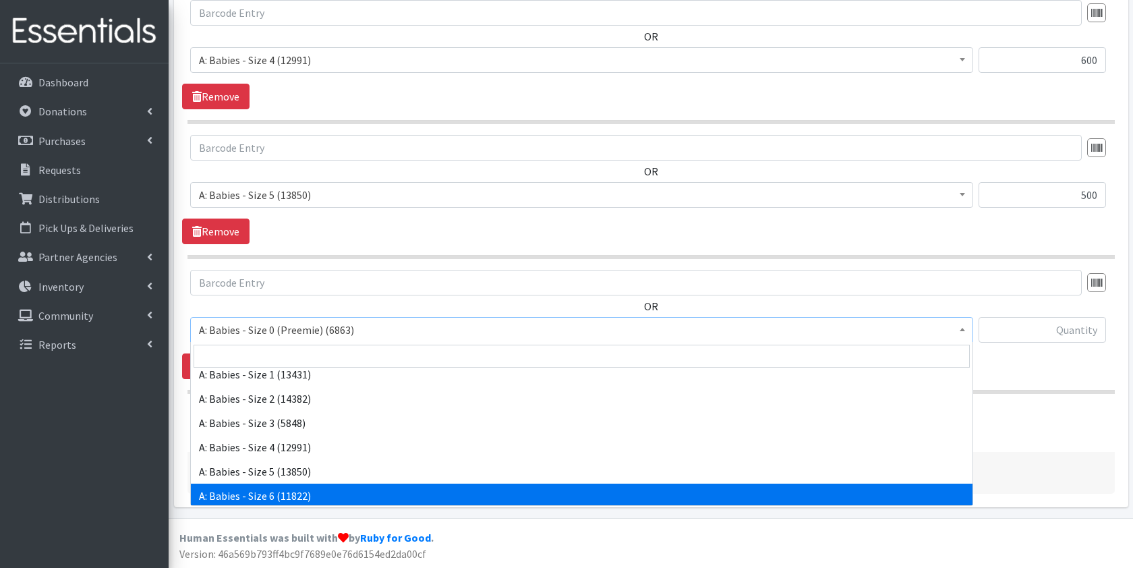
select select "5617"
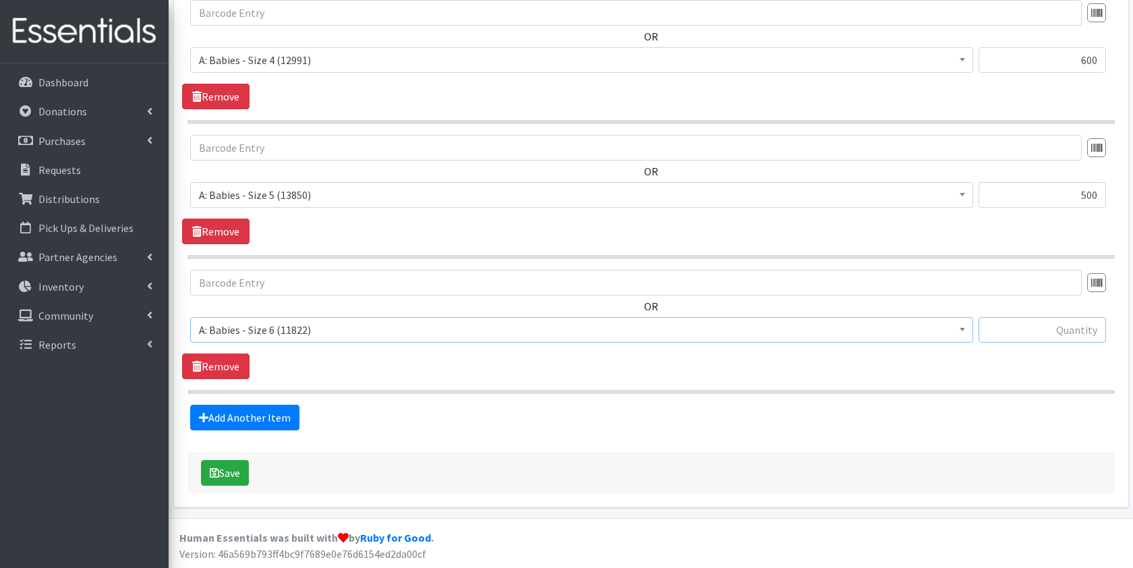
click at [1072, 335] on input "text" at bounding box center [1042, 330] width 127 height 26
type input "350"
click at [262, 418] on link "Add Another Item" at bounding box center [244, 418] width 109 height 26
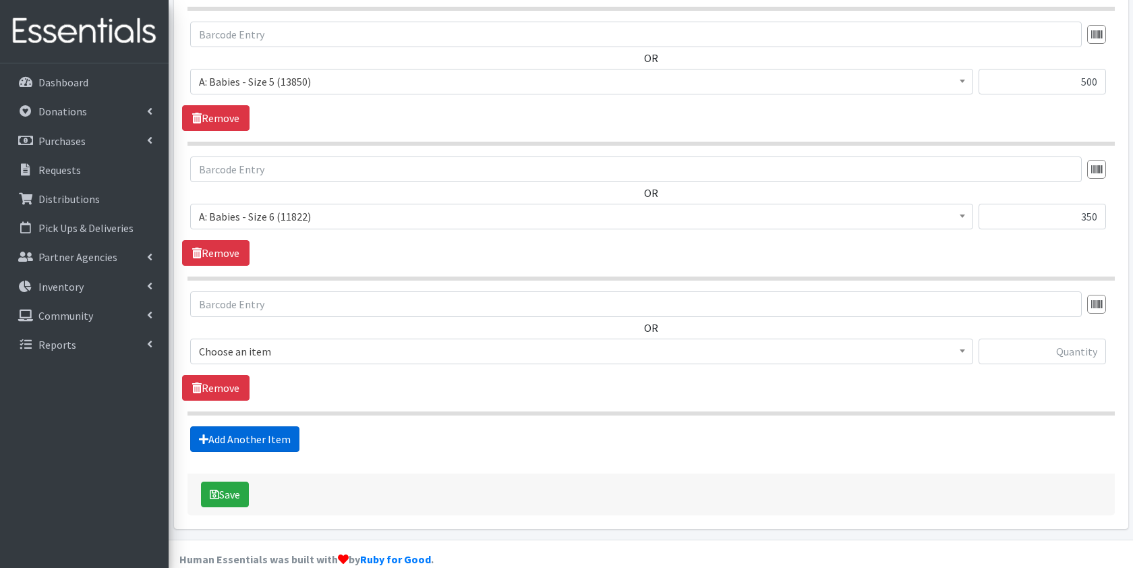
scroll to position [1230, 0]
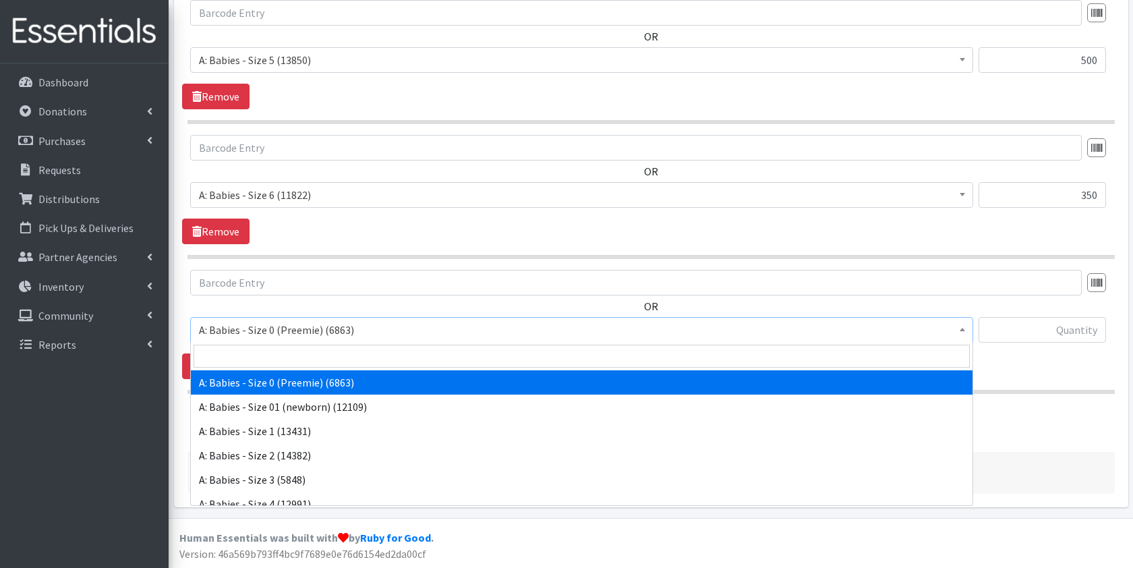
click at [307, 324] on span "A: Babies - Size 0 (Preemie) (6863)" at bounding box center [582, 329] width 766 height 19
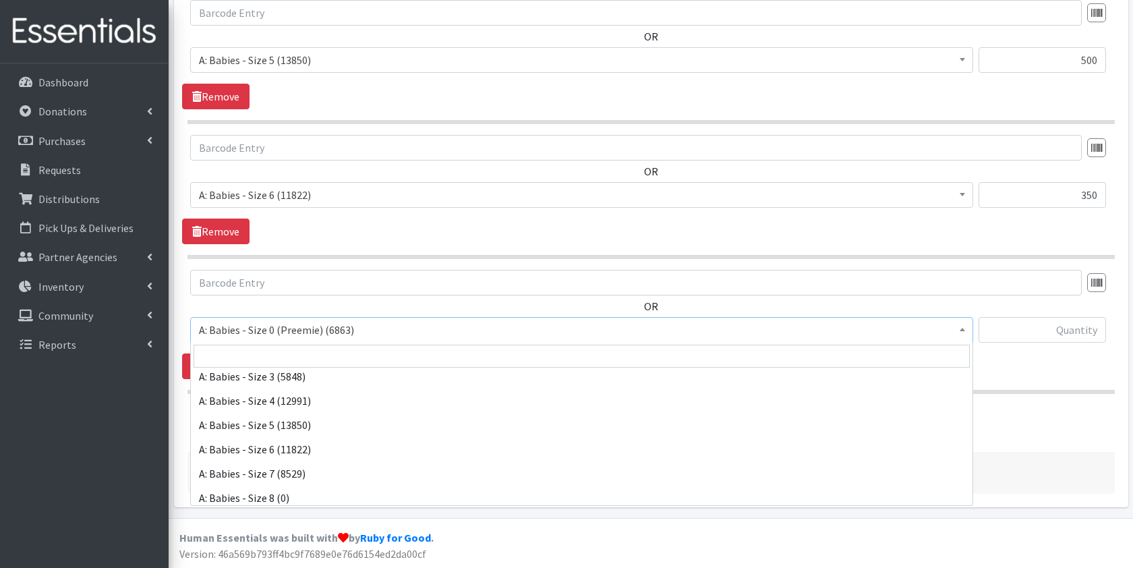
scroll to position [120, 0]
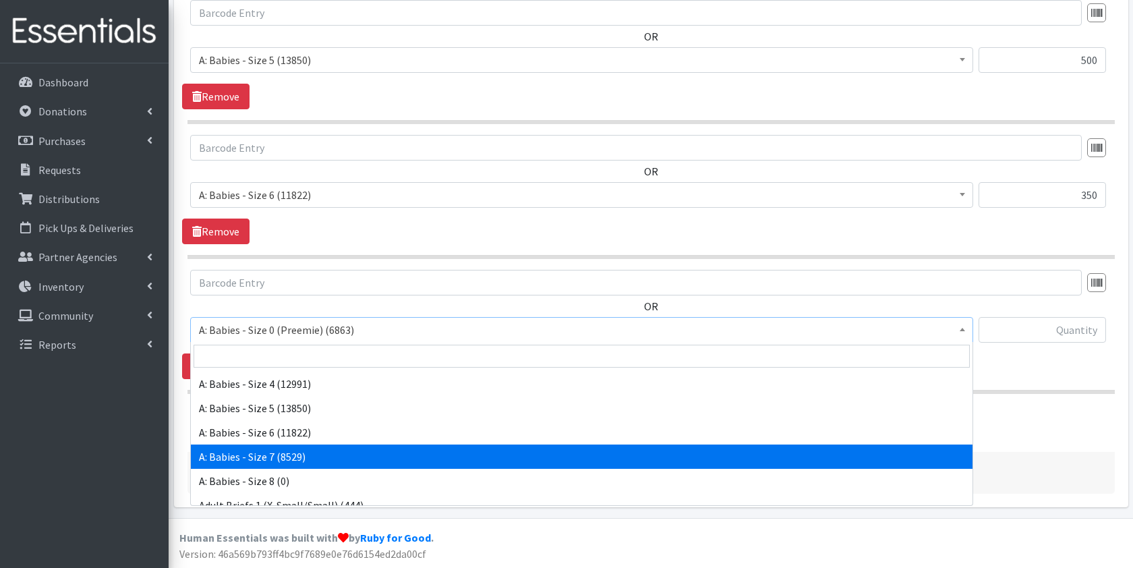
select select "8888"
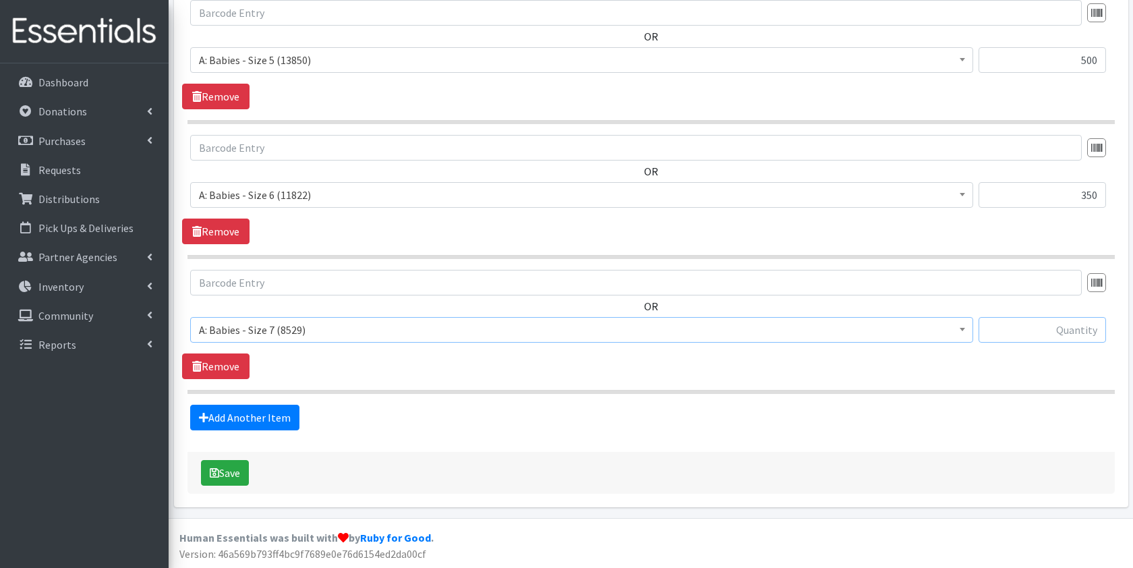
click at [1042, 336] on input "text" at bounding box center [1042, 330] width 127 height 26
type input "550"
click at [258, 422] on link "Add Another Item" at bounding box center [244, 418] width 109 height 26
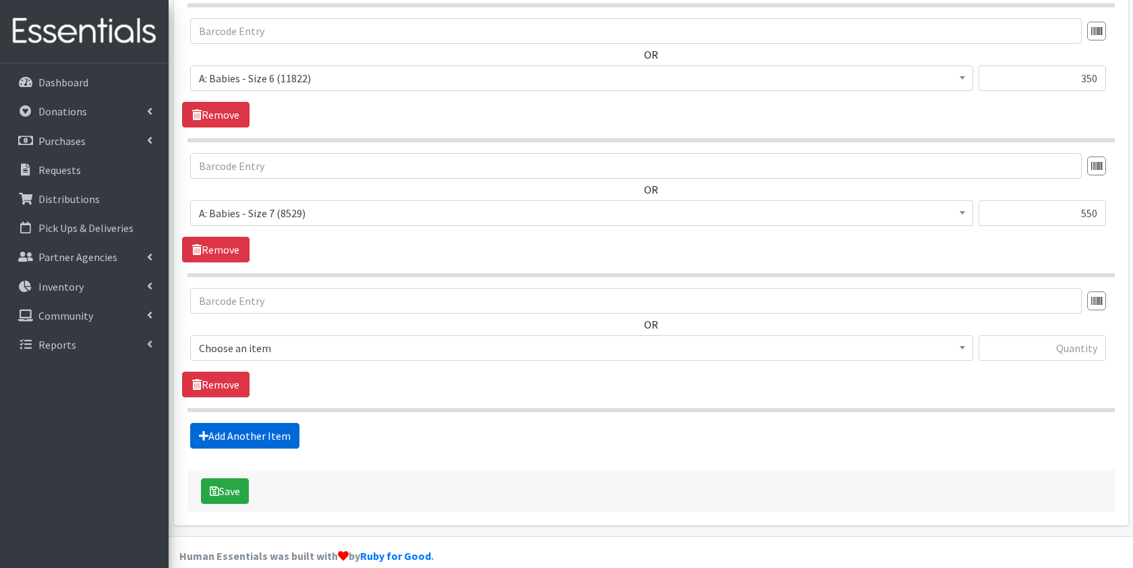
scroll to position [1365, 0]
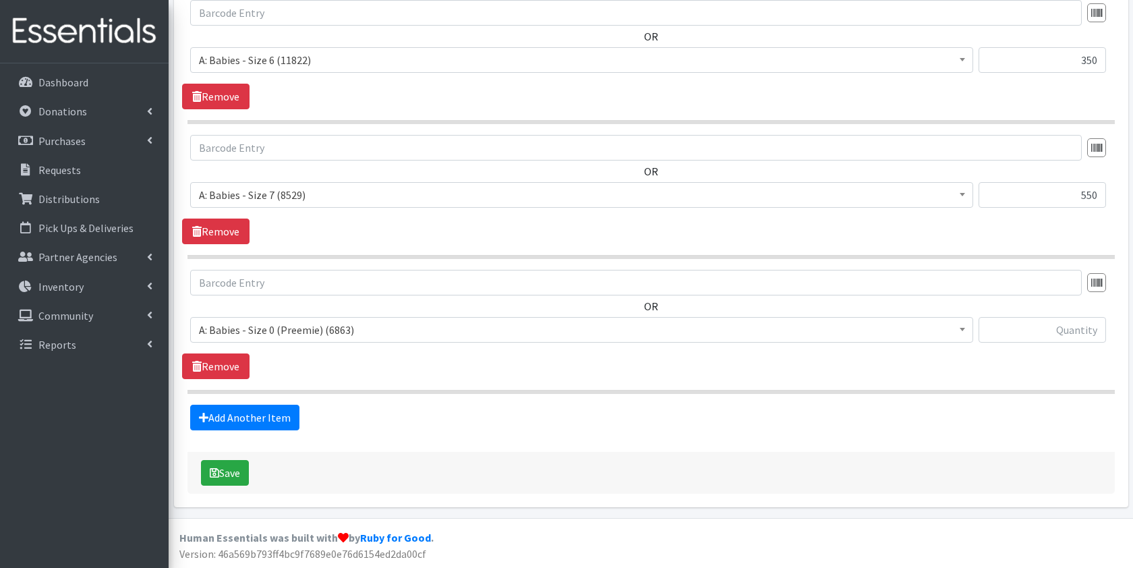
click at [293, 329] on span "A: Babies - Size 0 (Preemie) (6863)" at bounding box center [582, 329] width 766 height 19
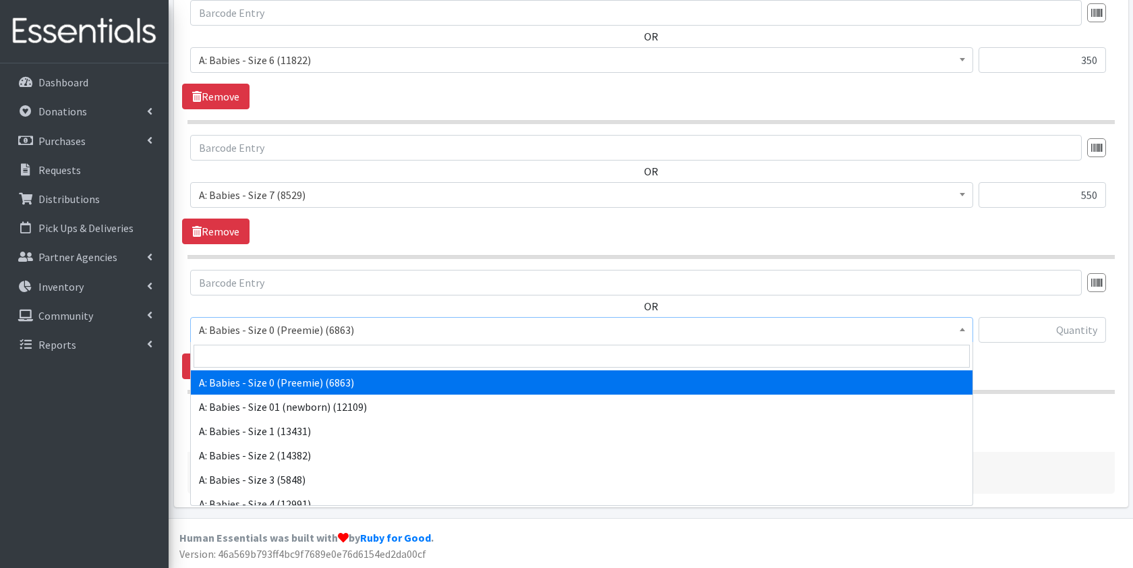
click at [293, 329] on span "A: Babies - Size 0 (Preemie) (6863)" at bounding box center [582, 329] width 766 height 19
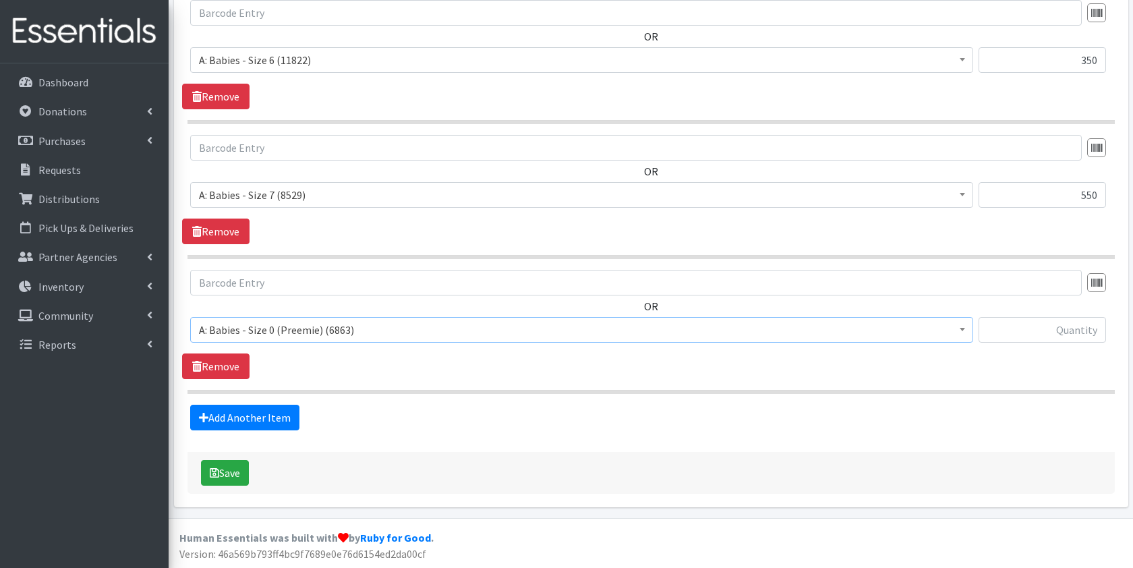
click at [312, 312] on div "OR A: Babies - Size 0 (Preemie) (6863) A: Babies - Size 01 (newborn) (12109) A:…" at bounding box center [651, 312] width 938 height 84
click at [314, 335] on span "A: Babies - Size 0 (Preemie) (6863)" at bounding box center [582, 329] width 766 height 19
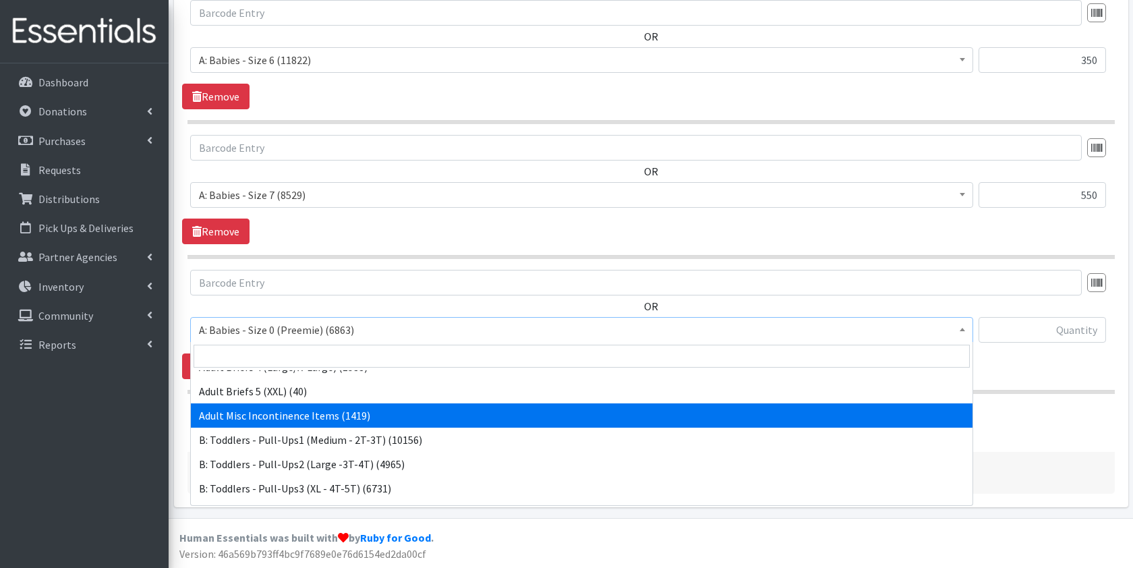
scroll to position [331, 0]
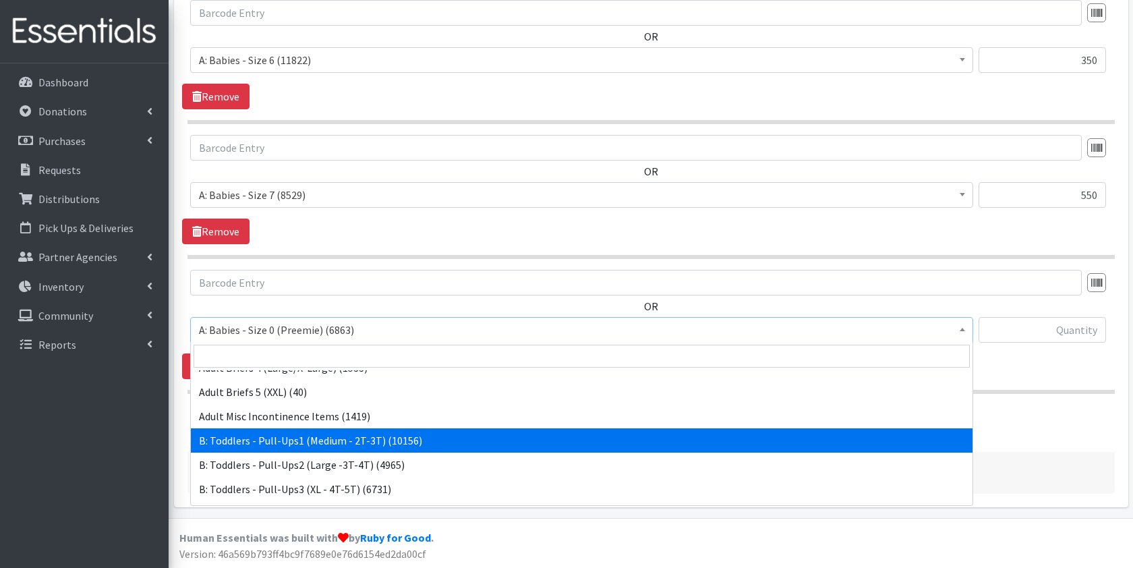
select select "5597"
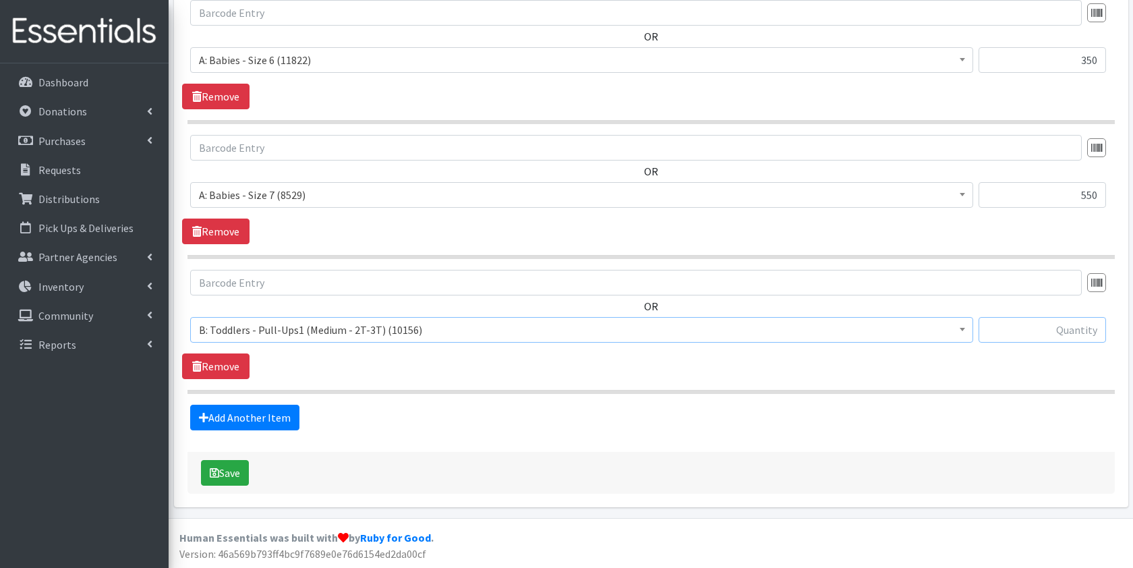
click at [1065, 326] on input "text" at bounding box center [1042, 330] width 127 height 26
type input "50"
click at [273, 414] on link "Add Another Item" at bounding box center [244, 418] width 109 height 26
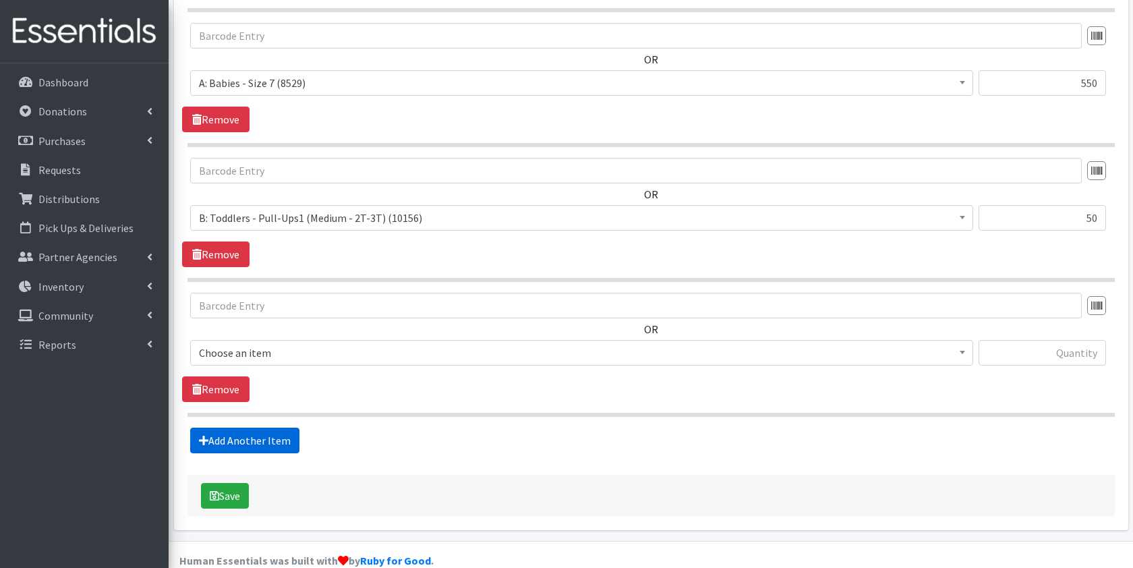
scroll to position [1500, 0]
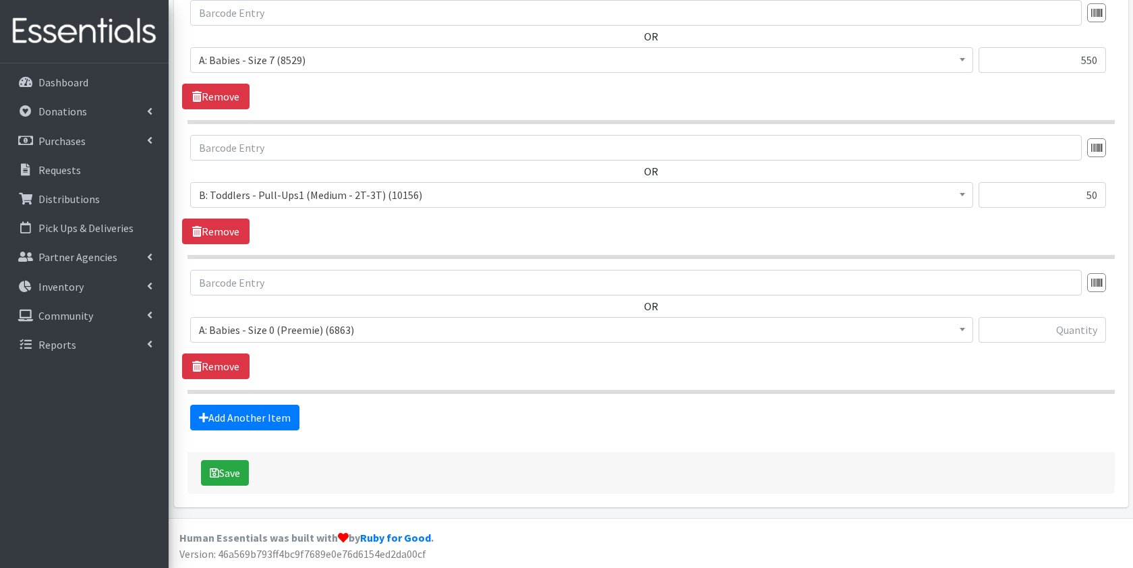
click at [293, 325] on span "A: Babies - Size 0 (Preemie) (6863)" at bounding box center [582, 329] width 766 height 19
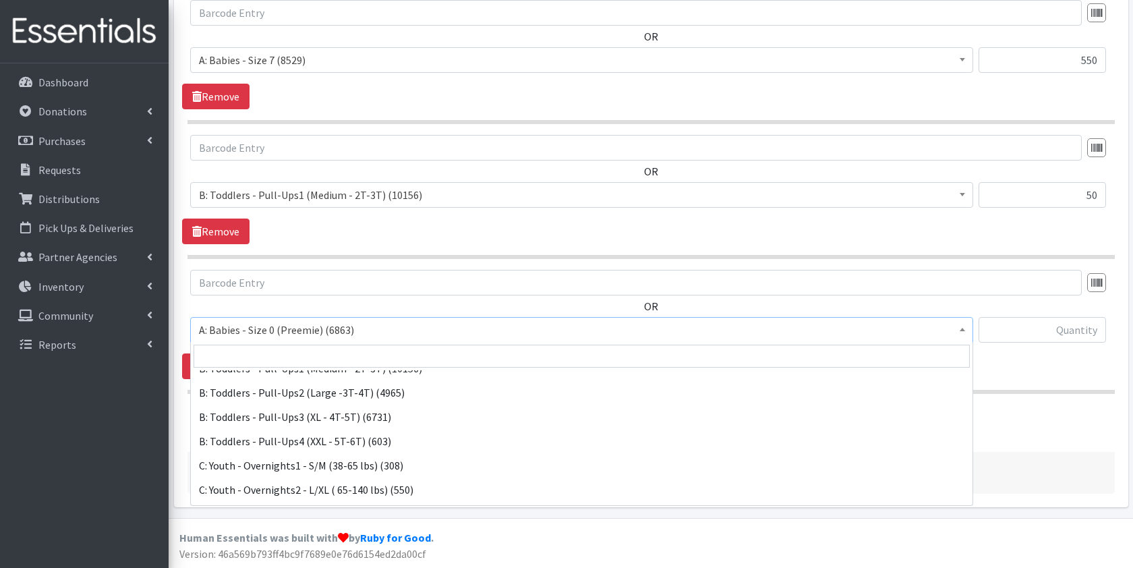
scroll to position [405, 0]
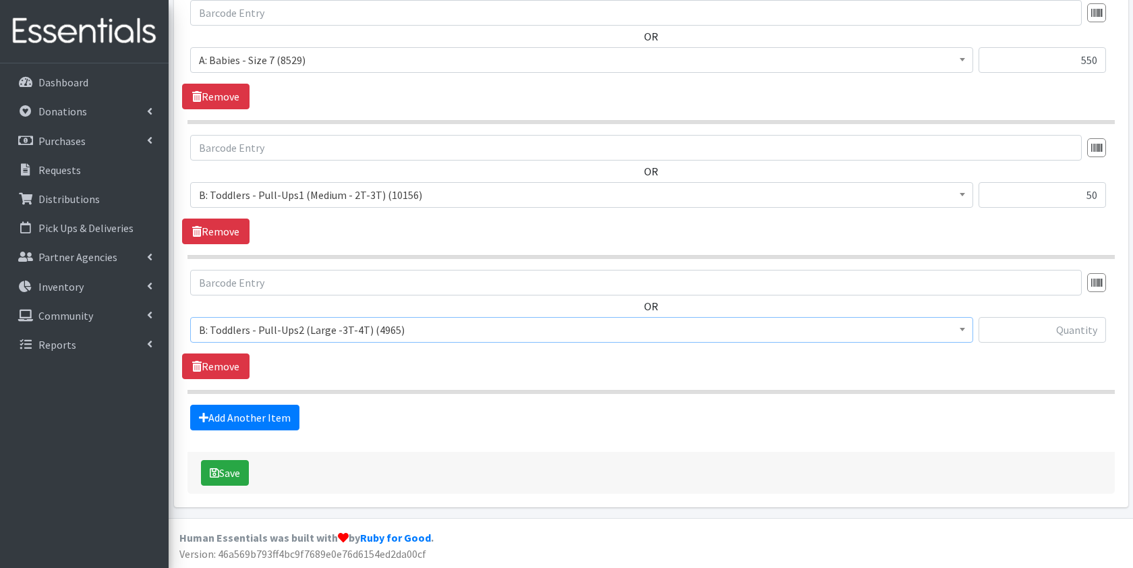
click at [516, 334] on span "B: Toddlers - Pull-Ups2 (Large -3T-4T) (4965)" at bounding box center [582, 329] width 766 height 19
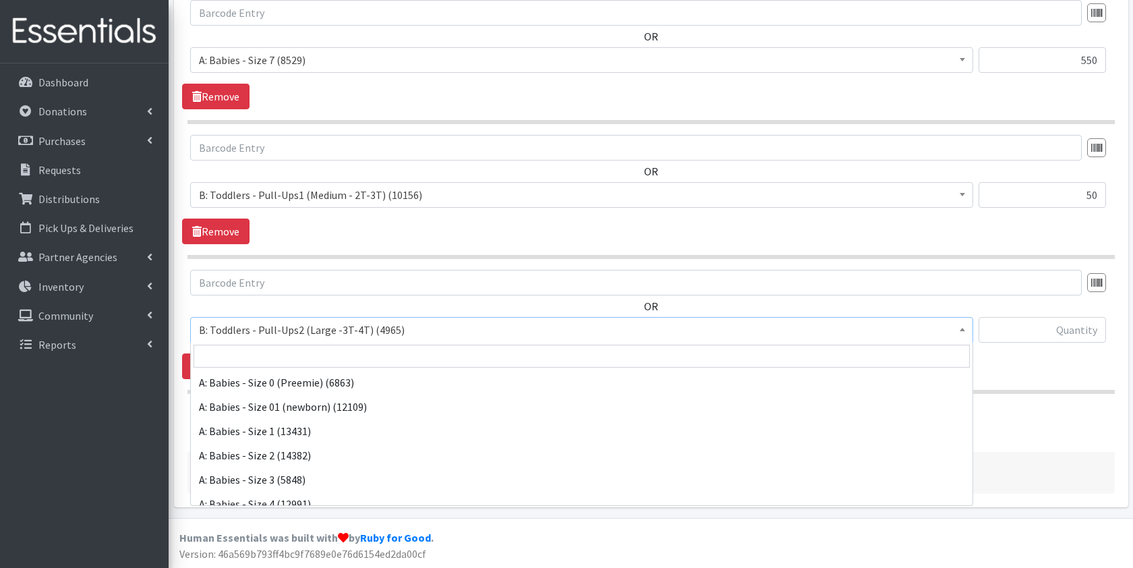
scroll to position [389, 0]
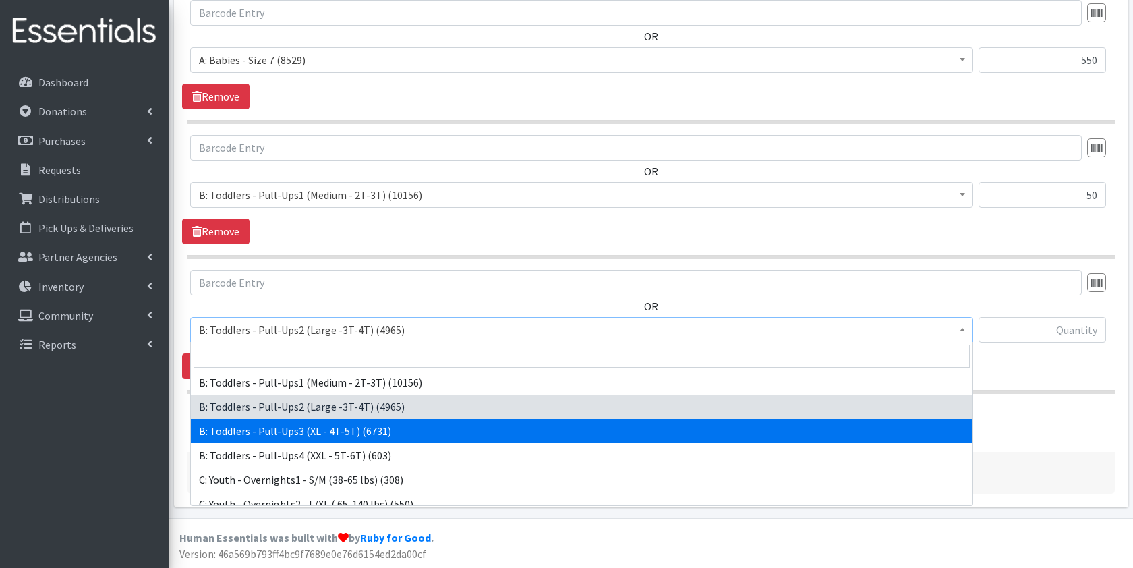
select select "5599"
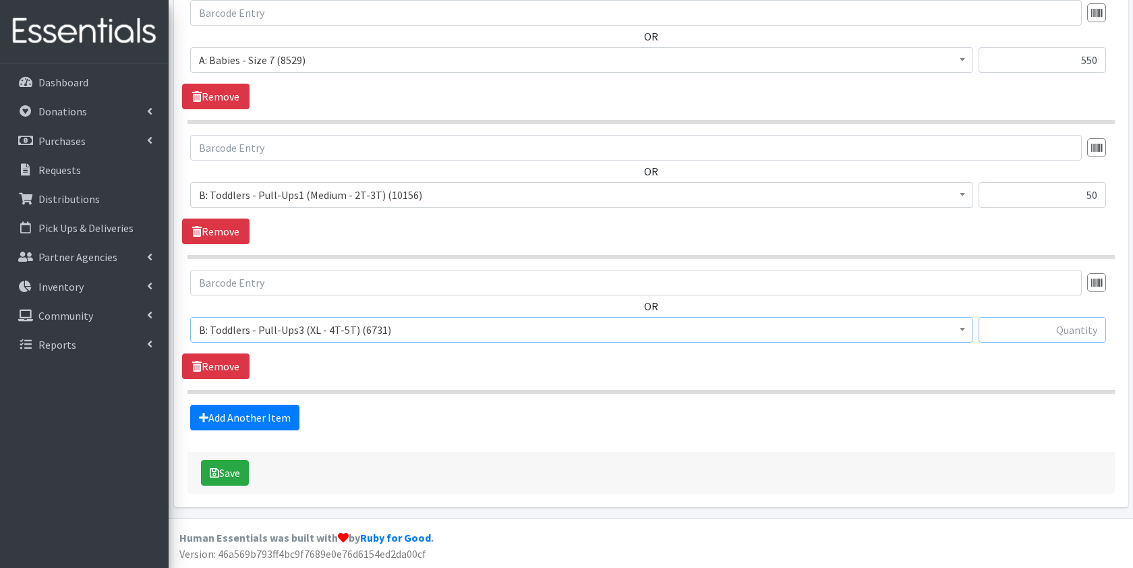
click at [1054, 329] on input "text" at bounding box center [1042, 330] width 127 height 26
type input "100"
click at [885, 457] on div "Save" at bounding box center [652, 473] width 928 height 42
click at [275, 414] on link "Add Another Item" at bounding box center [244, 418] width 109 height 26
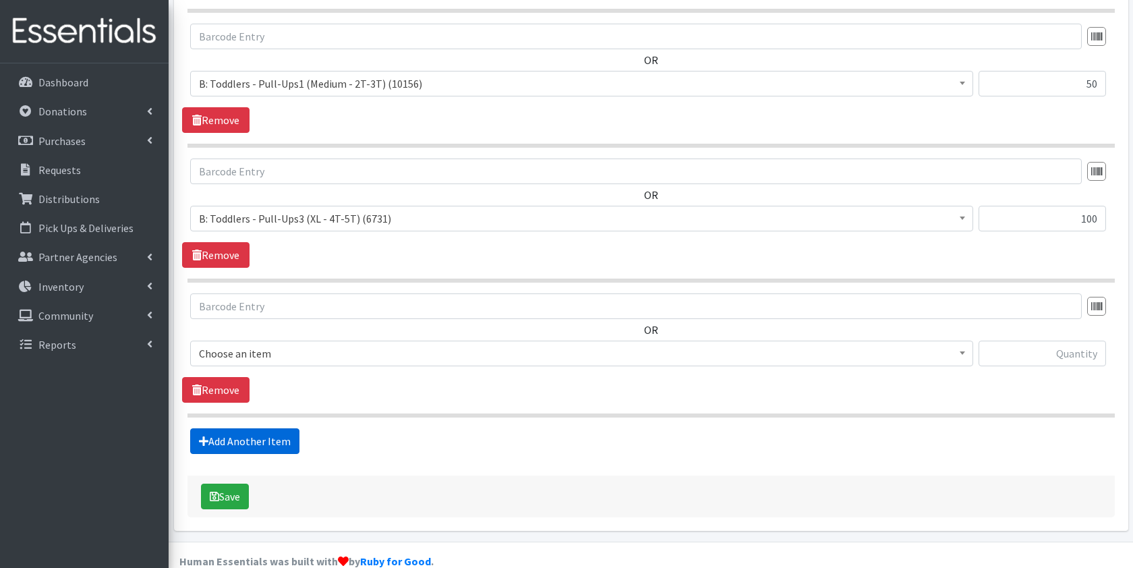
scroll to position [1634, 0]
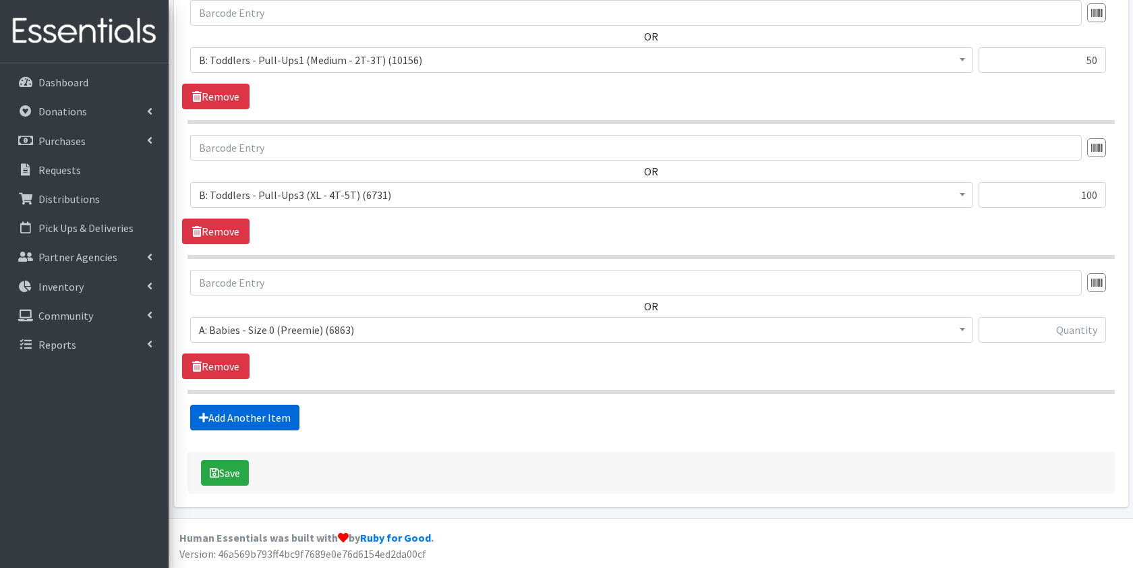
click at [231, 417] on link "Add Another Item" at bounding box center [244, 418] width 109 height 26
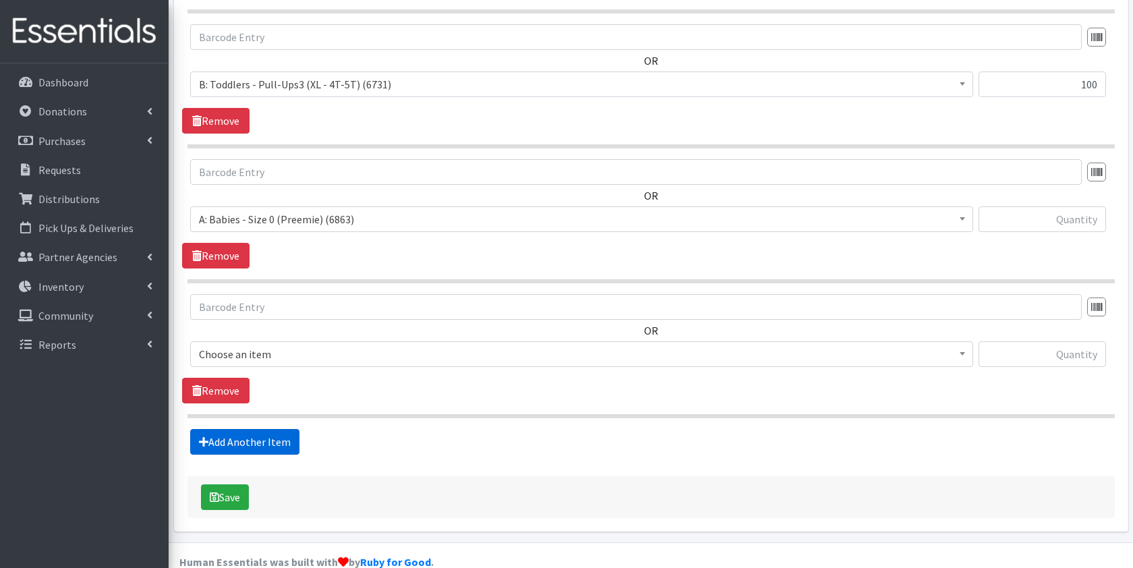
scroll to position [1769, 0]
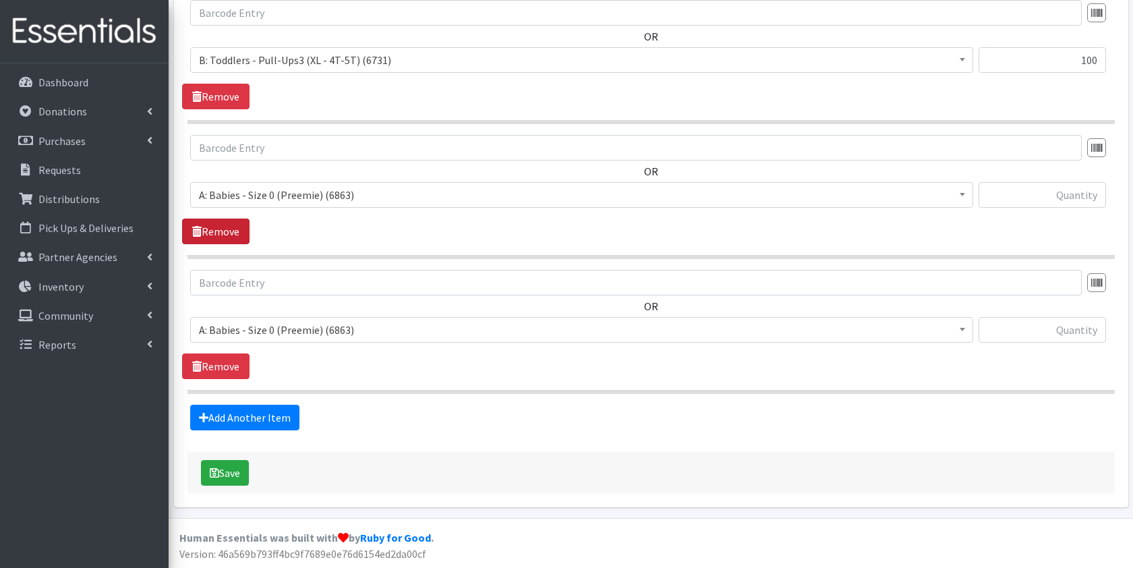
click at [231, 237] on link "Remove" at bounding box center [215, 232] width 67 height 26
click at [229, 366] on link "Remove" at bounding box center [215, 366] width 67 height 26
click at [228, 472] on button "Save" at bounding box center [225, 473] width 48 height 26
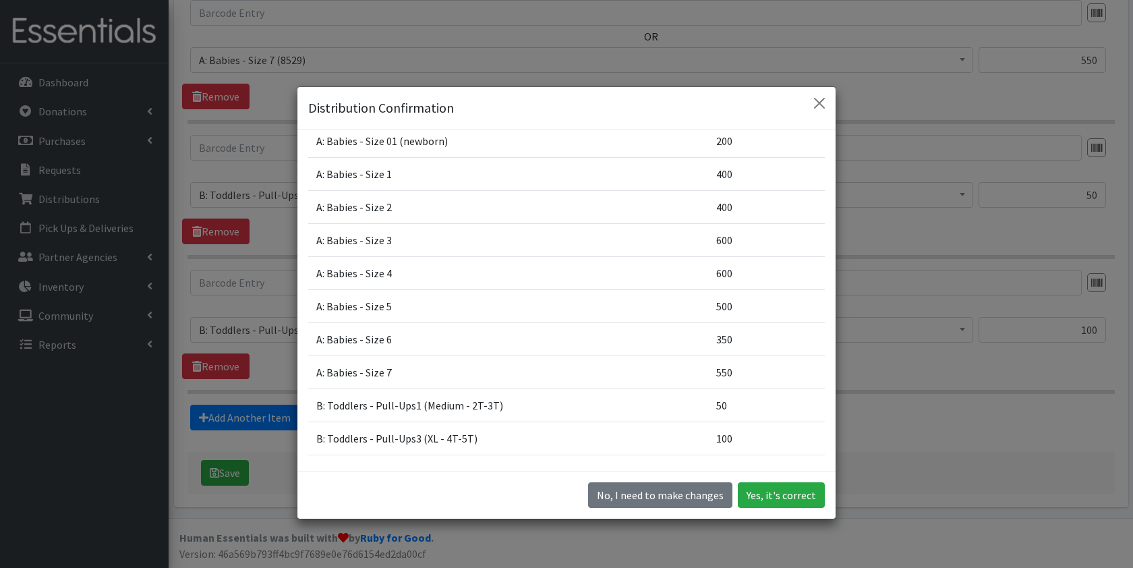
scroll to position [103, 0]
click at [794, 488] on button "Yes, it's correct" at bounding box center [781, 495] width 87 height 26
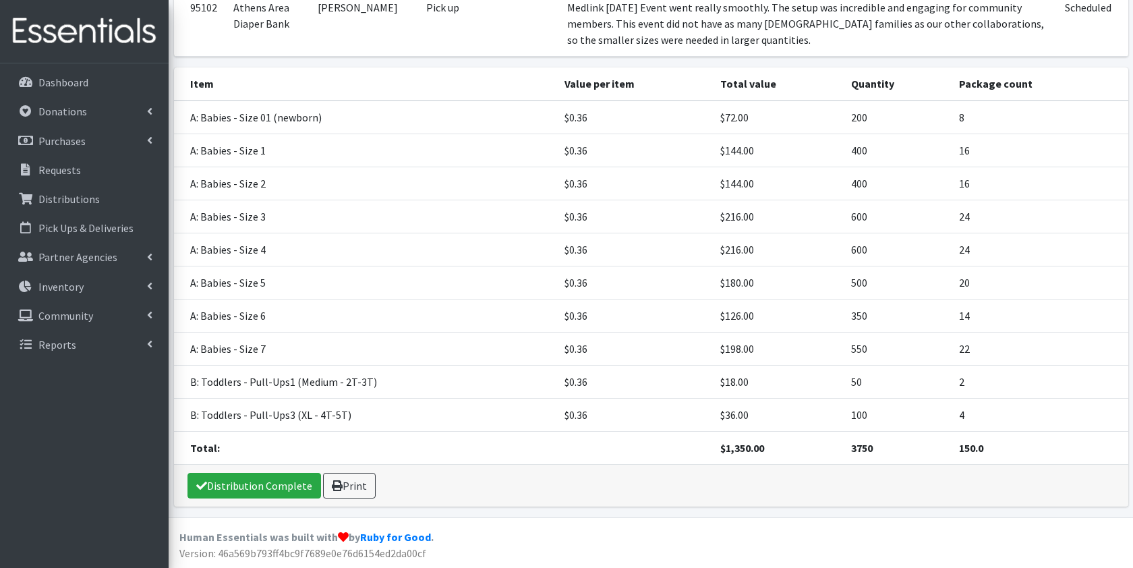
scroll to position [274, 0]
